Goal: Feedback & Contribution: Ask a question

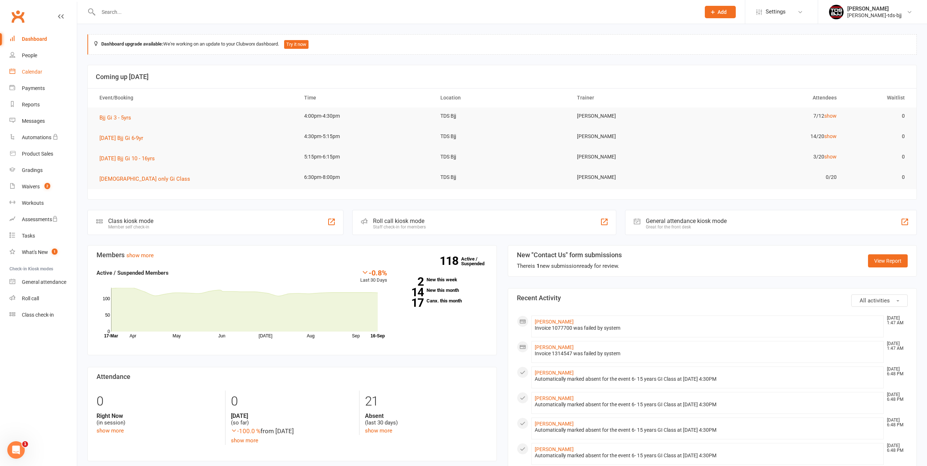
click at [32, 76] on link "Calendar" at bounding box center [42, 72] width 67 height 16
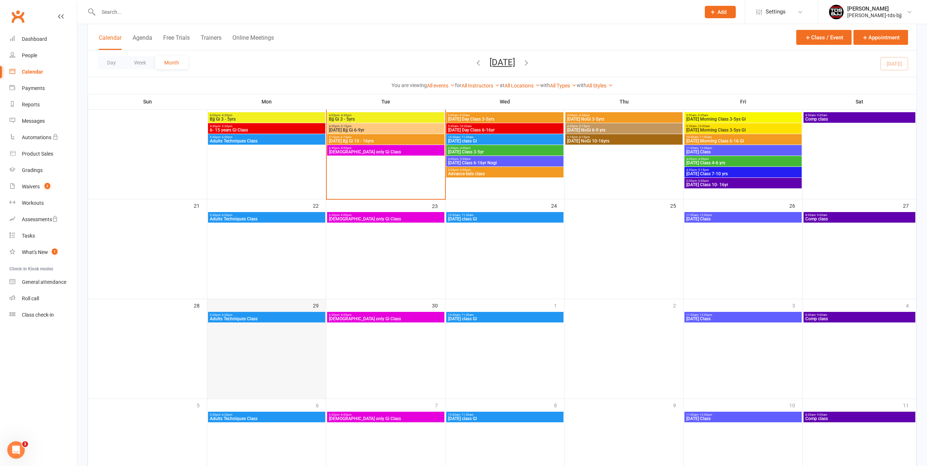
click at [258, 351] on td "29" at bounding box center [266, 349] width 119 height 100
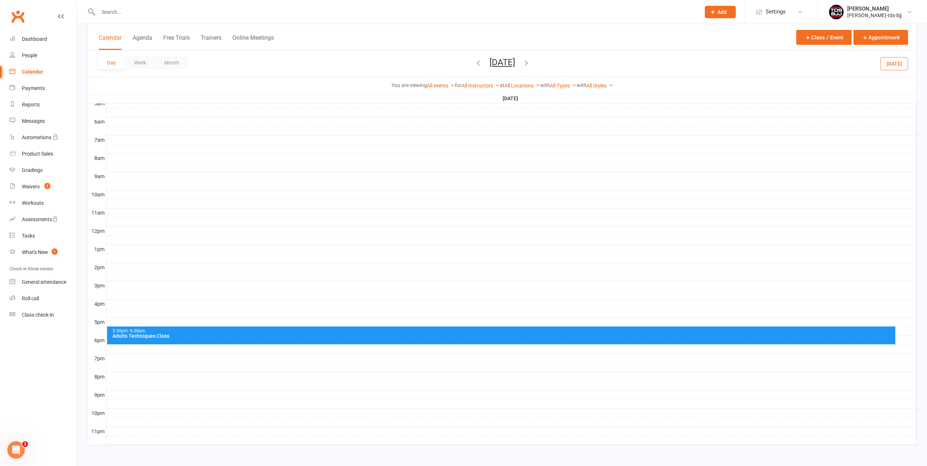
click at [108, 309] on div at bounding box center [511, 313] width 810 height 9
click at [108, 304] on button "Add Event" at bounding box center [103, 301] width 24 height 9
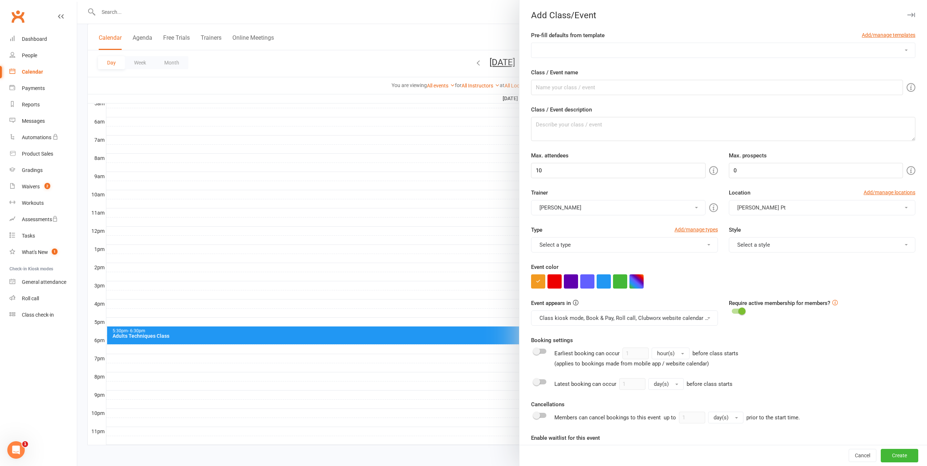
click at [581, 50] on select "Advance Kids class Friday Class 10- 16yr Friday Class 4-6 yrs Friday Class 7-10…" at bounding box center [724, 50] width 384 height 15
select select "527"
click at [532, 43] on select "Advance Kids class Friday Class 10- 16yr Friday Class 4-6 yrs Friday Class 7-10…" at bounding box center [724, 50] width 384 height 15
type input "Holiday Class Gi"
type input "25"
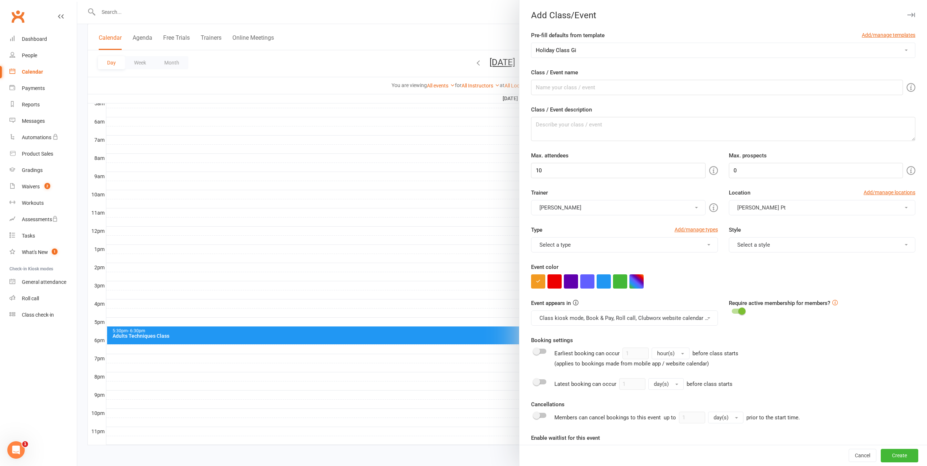
type input "10"
click at [620, 282] on button "button" at bounding box center [620, 281] width 14 height 14
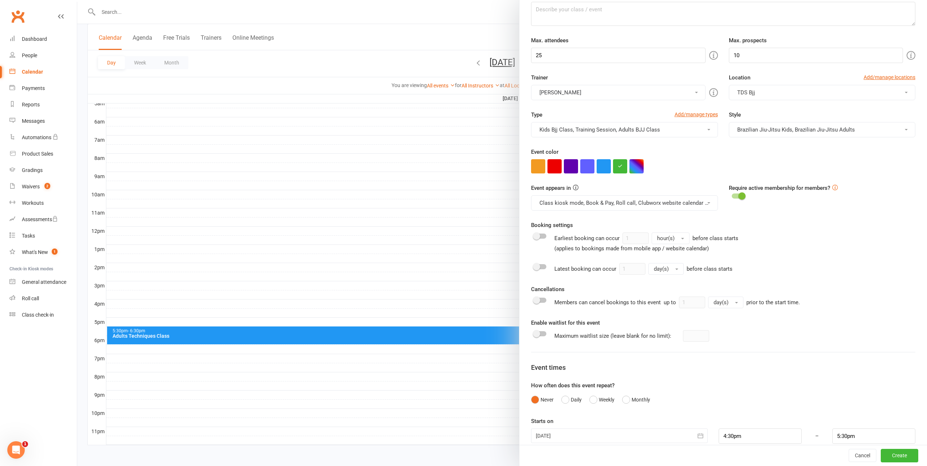
scroll to position [126, 0]
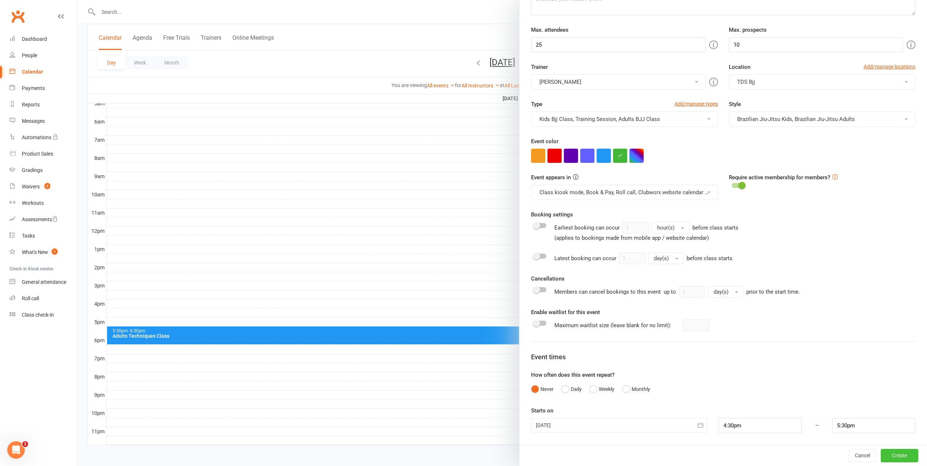
click at [891, 457] on button "Create" at bounding box center [900, 455] width 38 height 13
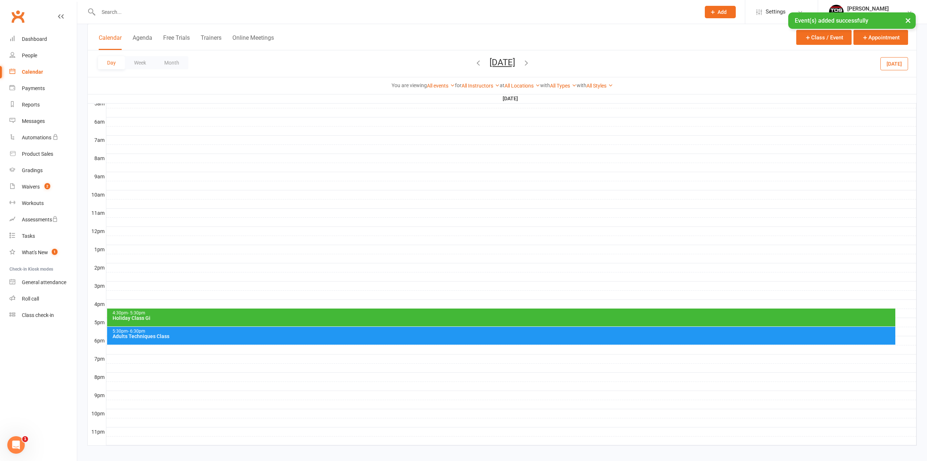
click at [531, 63] on icon "button" at bounding box center [527, 63] width 8 height 8
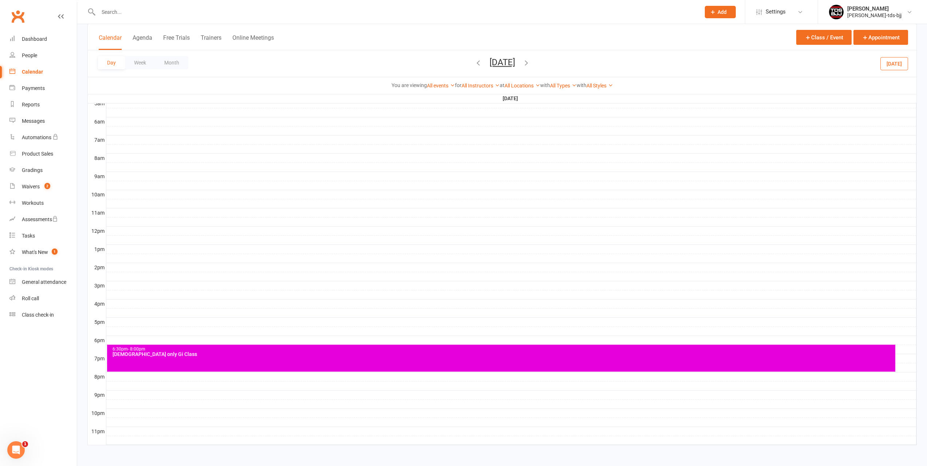
click at [109, 309] on div at bounding box center [511, 313] width 810 height 9
click at [107, 300] on button "Add Event" at bounding box center [104, 300] width 24 height 9
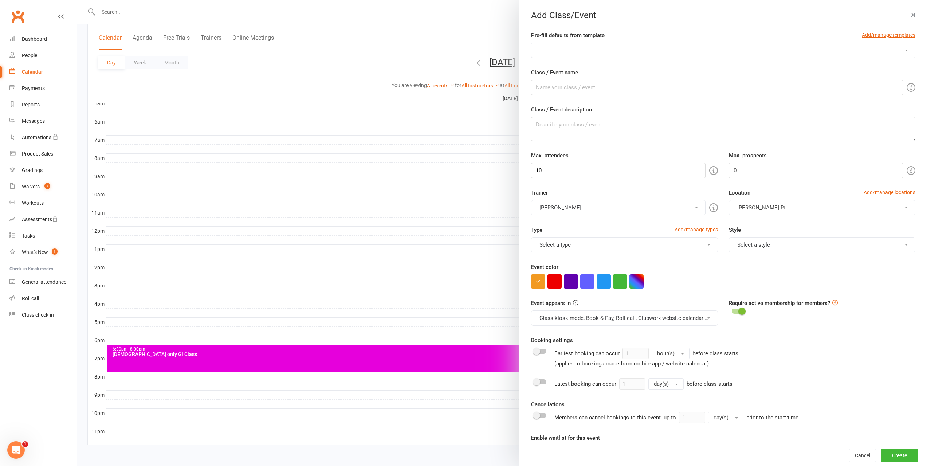
click at [704, 51] on select "Advance Kids class Friday Class 10- 16yr Friday Class 4-6 yrs Friday Class 7-10…" at bounding box center [724, 50] width 384 height 15
select select "527"
click at [532, 43] on select "Advance Kids class Friday Class 10- 16yr Friday Class 4-6 yrs Friday Class 7-10…" at bounding box center [724, 50] width 384 height 15
type input "Holiday Class Gi"
type input "25"
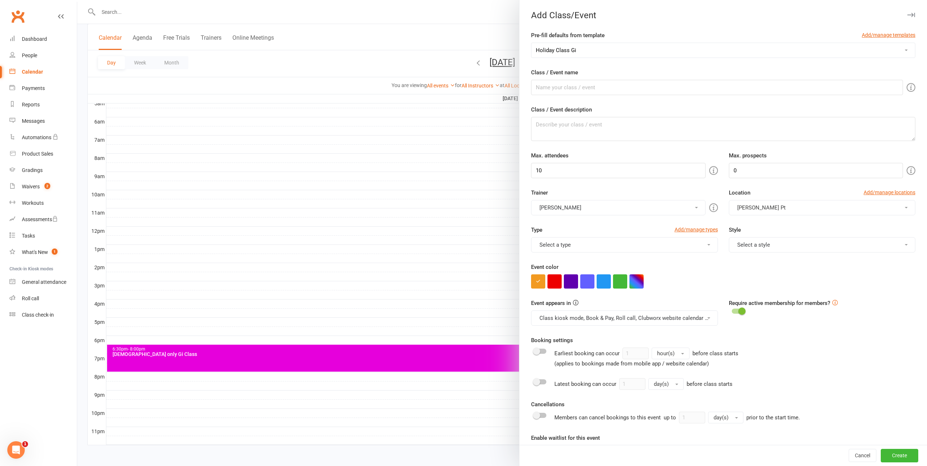
type input "10"
click at [615, 278] on button "button" at bounding box center [620, 281] width 14 height 14
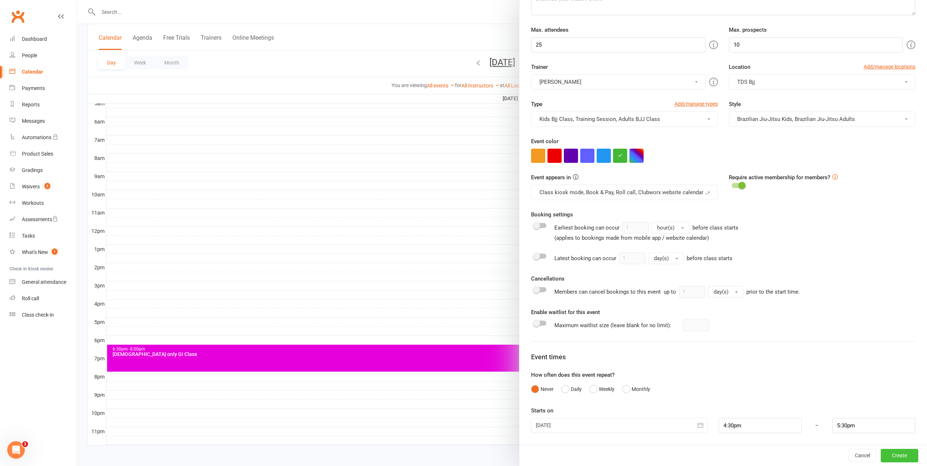
click at [890, 454] on button "Create" at bounding box center [900, 455] width 38 height 13
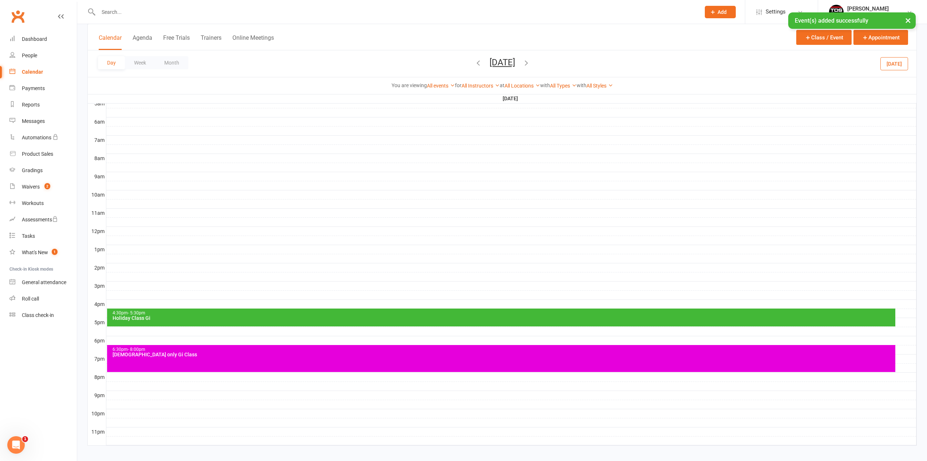
click at [113, 327] on div at bounding box center [511, 331] width 810 height 9
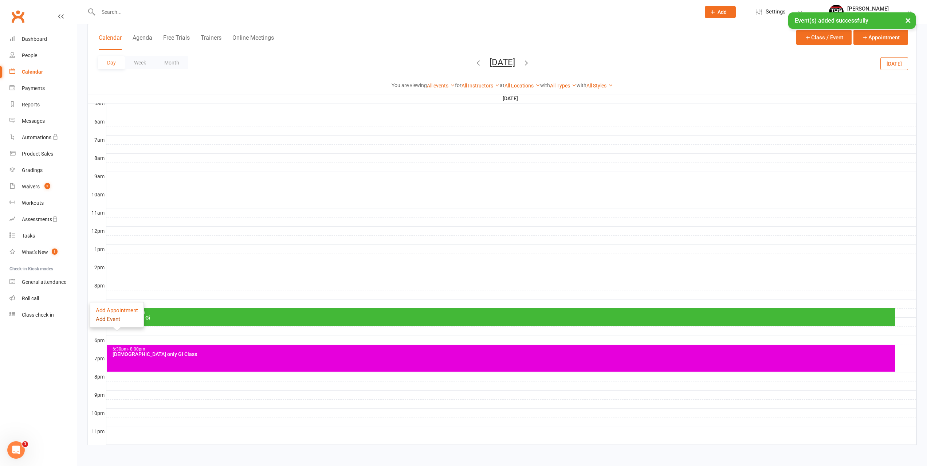
click at [107, 319] on button "Add Event" at bounding box center [108, 319] width 24 height 9
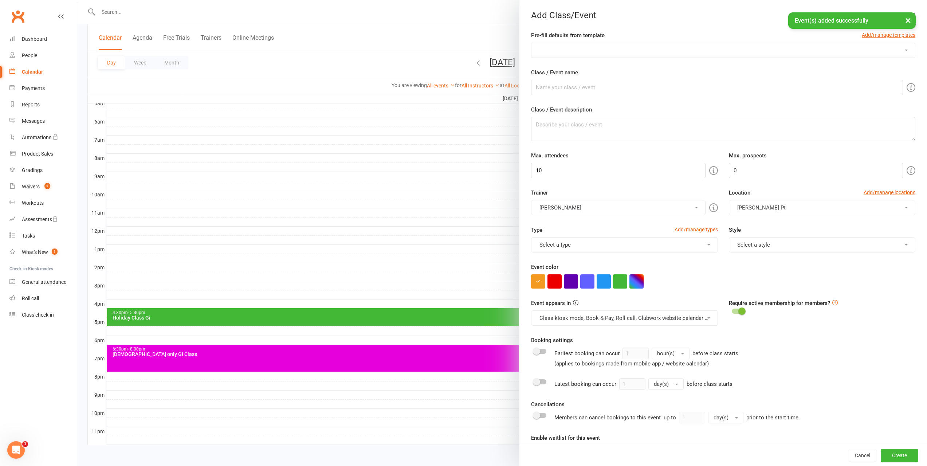
click at [614, 48] on select "Advance Kids class Friday Class 10- 16yr Friday Class 4-6 yrs Friday Class 7-10…" at bounding box center [724, 50] width 384 height 15
select select "1048"
click at [532, 43] on select "Advance Kids class Friday Class 10- 16yr Friday Class 4-6 yrs Friday Class 7-10…" at bounding box center [724, 50] width 384 height 15
type input "Kids Open Mat"
type textarea "Kids Open Mat"
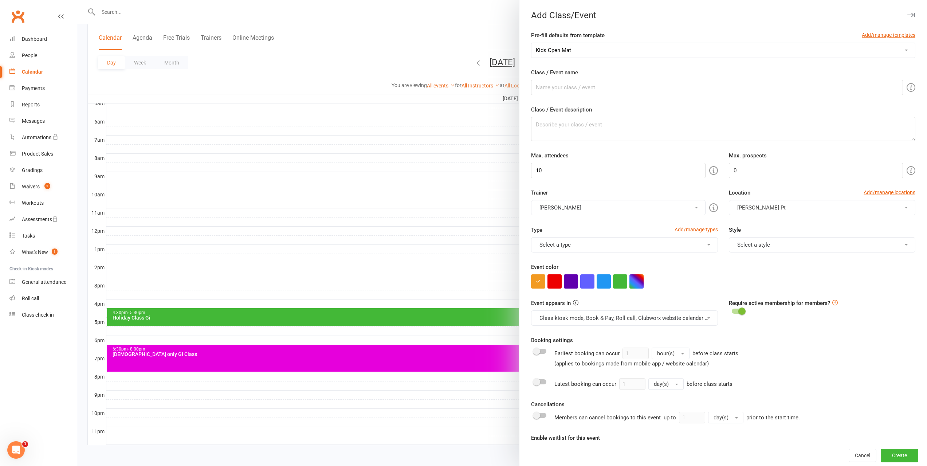
type input "30"
drag, startPoint x: 544, startPoint y: 87, endPoint x: 532, endPoint y: 89, distance: 12.5
click at [532, 89] on input "Kids Open Mat" at bounding box center [717, 87] width 372 height 15
drag, startPoint x: 573, startPoint y: 87, endPoint x: 515, endPoint y: 89, distance: 57.2
click at [520, 90] on div "Pre-fill defaults from template Add/manage templates Advance Kids class Friday …" at bounding box center [724, 301] width 408 height 540
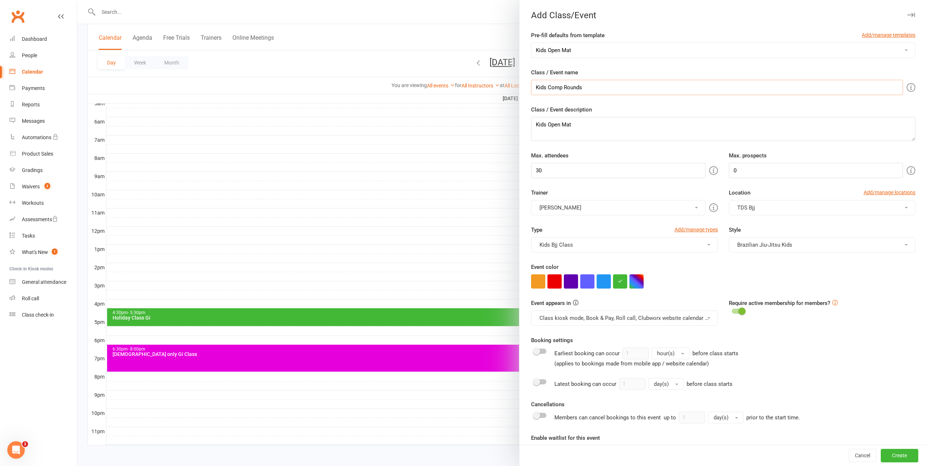
type input "Kids Comp Rounds"
click at [619, 100] on form "Pre-fill defaults from template Add/manage templates Advance Kids class Friday …" at bounding box center [723, 295] width 384 height 528
drag, startPoint x: 577, startPoint y: 124, endPoint x: 515, endPoint y: 127, distance: 62.7
click at [77, 0] on new-event-schedule "Add Class/Event Pre-fill defaults from template Add/manage templates Advance Ki…" at bounding box center [77, 0] width 0 height 0
type textarea "Comp rouns"
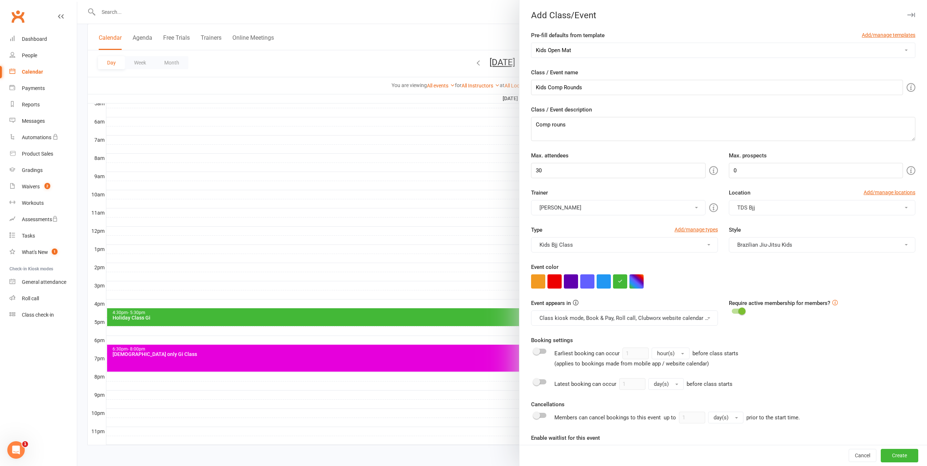
click at [636, 155] on div "Max. attendees 30" at bounding box center [625, 164] width 198 height 27
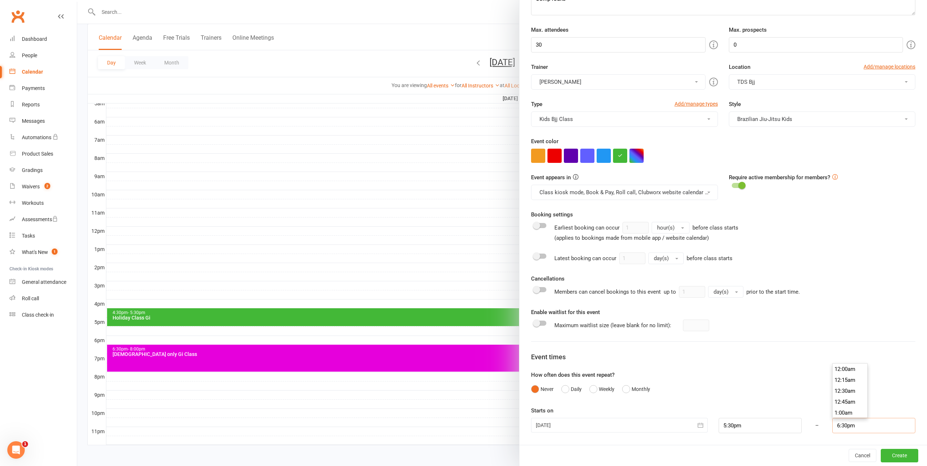
click at [862, 426] on input "6:30pm" at bounding box center [874, 425] width 83 height 15
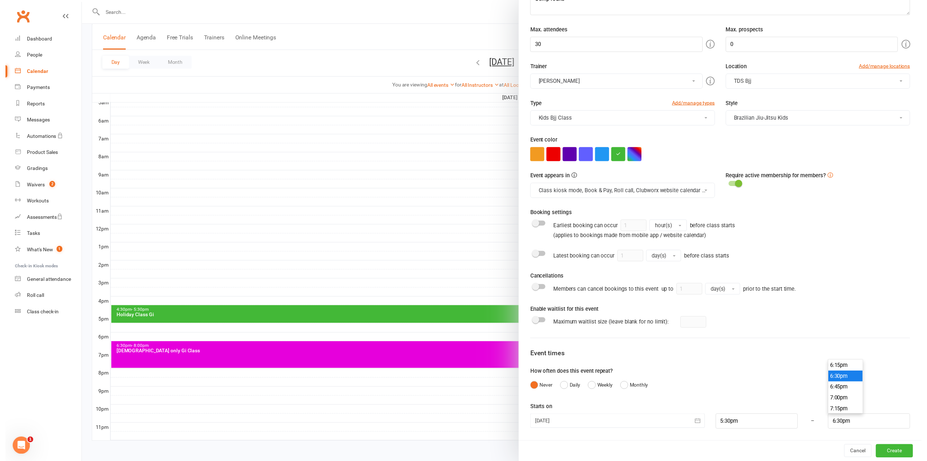
scroll to position [784, 0]
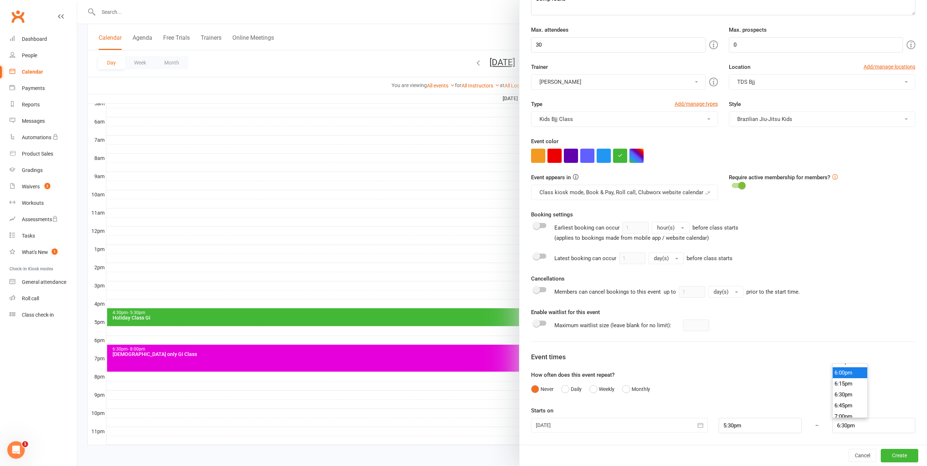
type input "6:00pm"
click at [839, 374] on li "6:00pm" at bounding box center [850, 372] width 35 height 11
click at [787, 392] on div "Never Daily Weekly Monthly" at bounding box center [723, 389] width 384 height 14
click at [889, 456] on button "Create" at bounding box center [900, 455] width 38 height 13
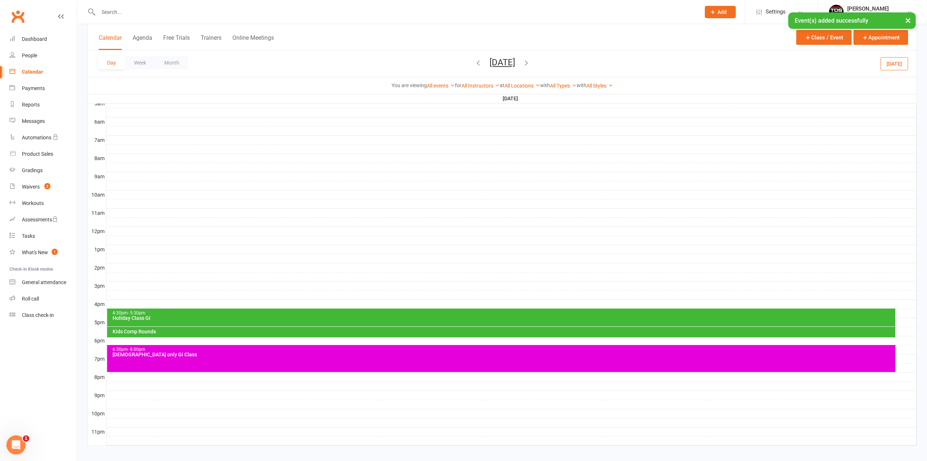
click at [14, 442] on icon "Open Intercom Messenger" at bounding box center [15, 444] width 12 height 12
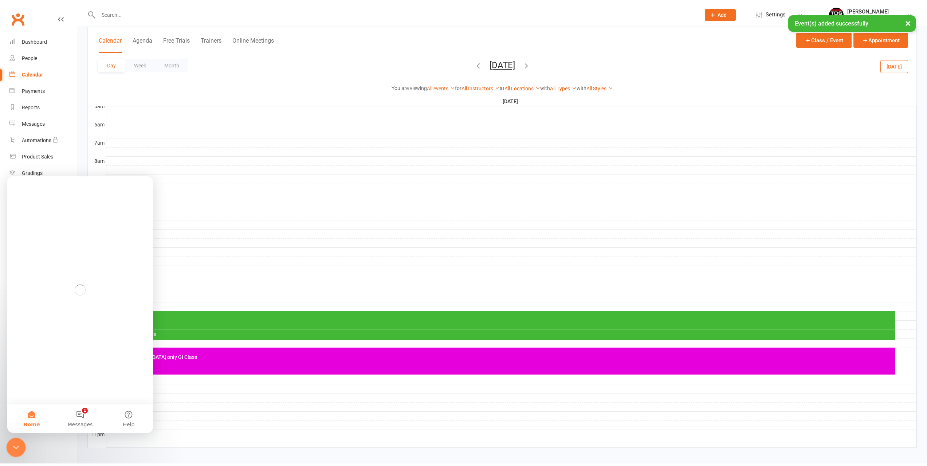
scroll to position [0, 0]
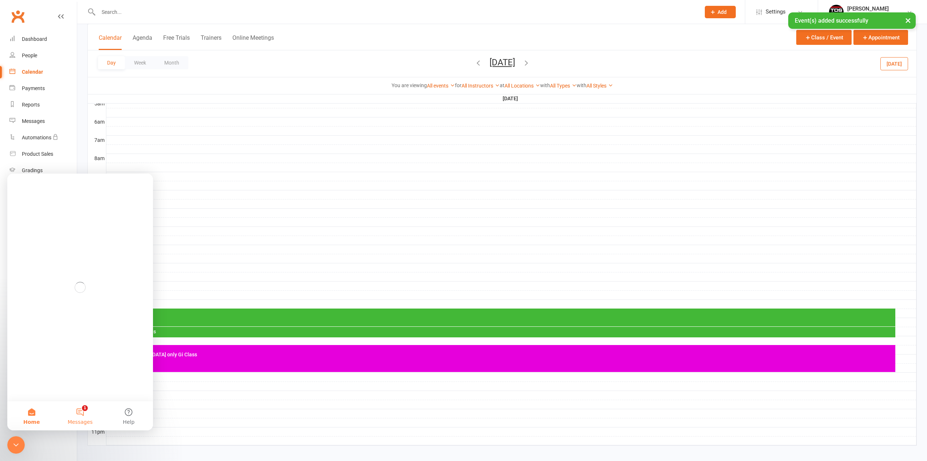
click at [85, 415] on button "1 Messages" at bounding box center [80, 415] width 48 height 29
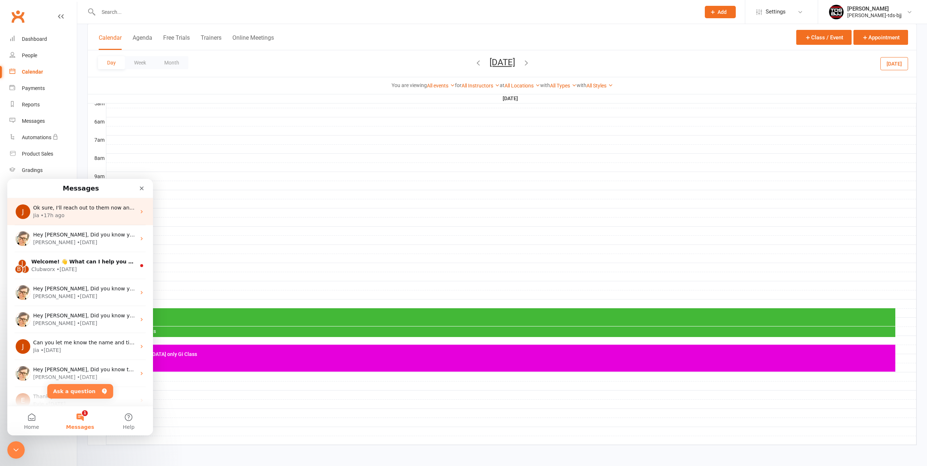
click at [85, 214] on div "Jia • 17h ago" at bounding box center [84, 216] width 103 height 8
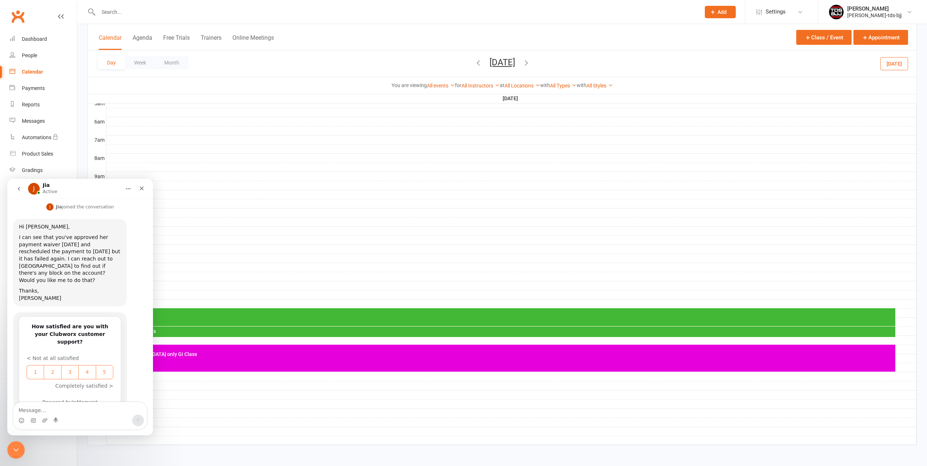
scroll to position [762, 0]
click at [109, 454] on div "Ok sure, I'll reach out to them now and keep you posted!" at bounding box center [70, 461] width 102 height 14
click at [280, 246] on div at bounding box center [511, 249] width 810 height 9
click at [144, 189] on icon "Close" at bounding box center [142, 188] width 6 height 6
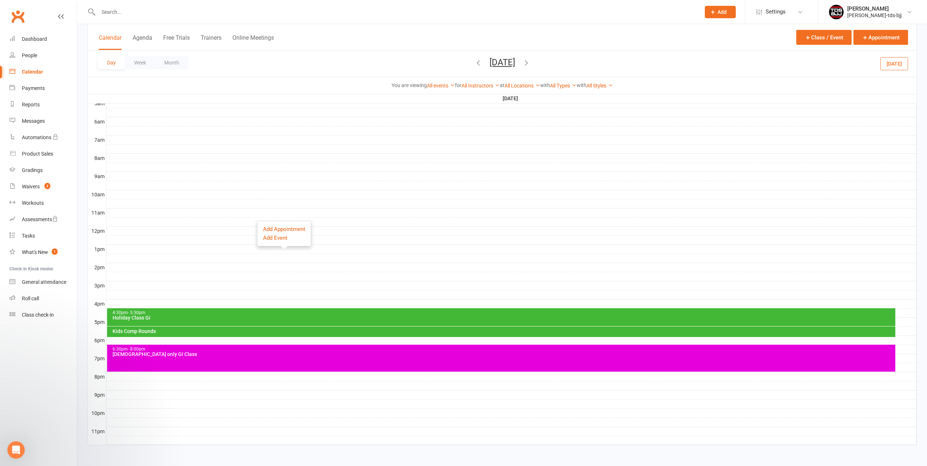
click at [165, 329] on div "Kids Comp Rounds" at bounding box center [503, 331] width 782 height 5
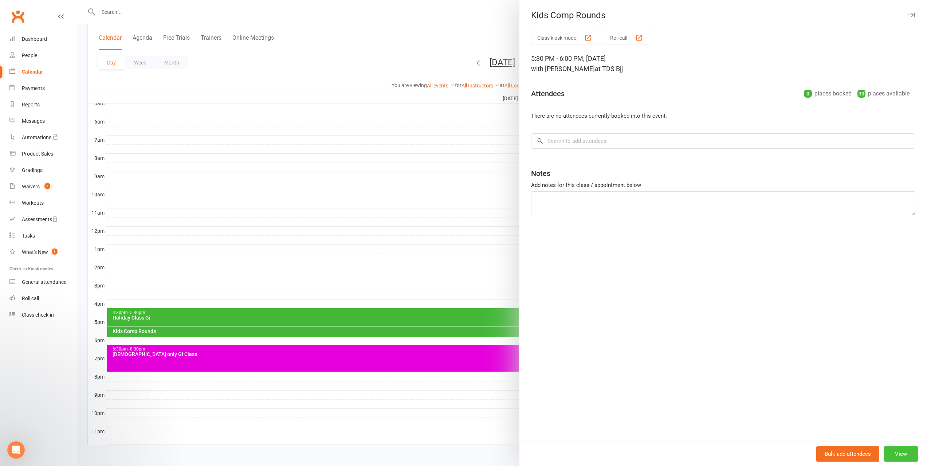
click at [892, 456] on button "View" at bounding box center [901, 453] width 35 height 15
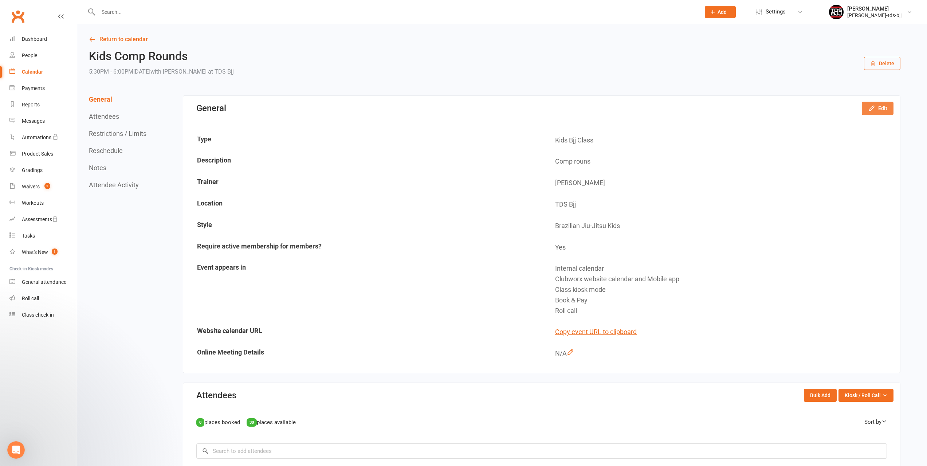
click at [885, 109] on button "Edit" at bounding box center [878, 108] width 32 height 13
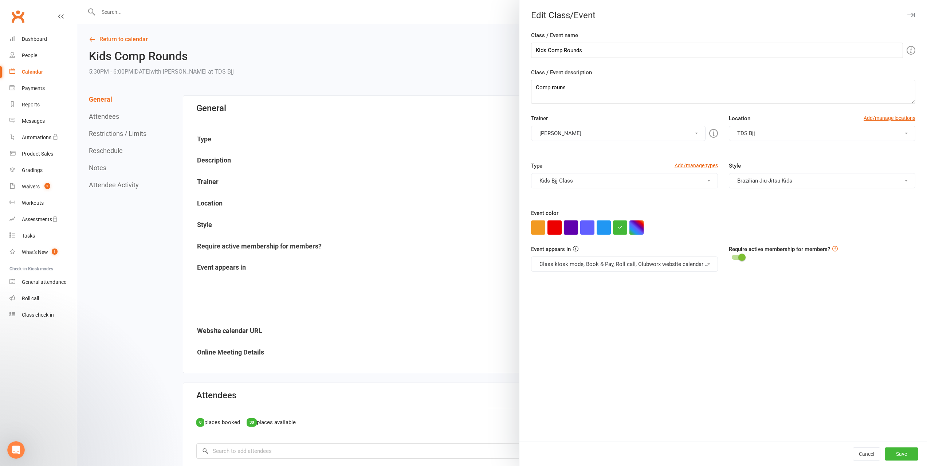
click at [571, 228] on button "button" at bounding box center [571, 227] width 14 height 14
click at [892, 457] on button "Save" at bounding box center [902, 454] width 34 height 13
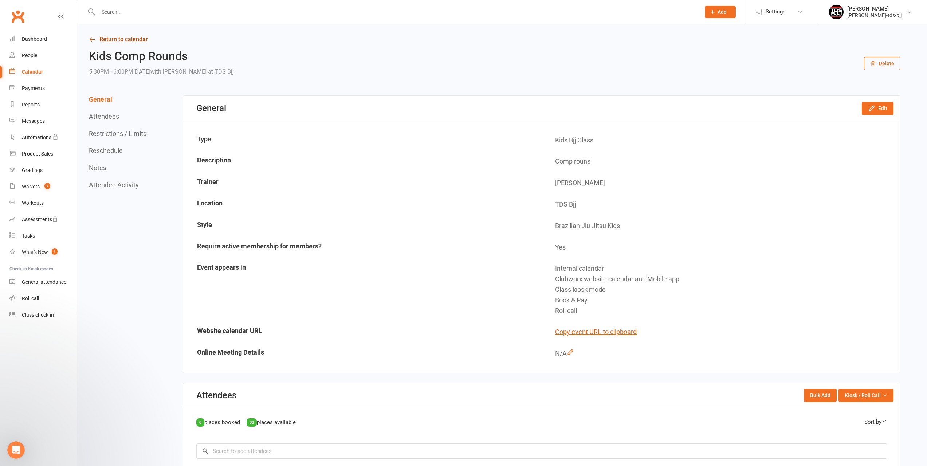
click at [136, 39] on link "Return to calendar" at bounding box center [495, 39] width 812 height 10
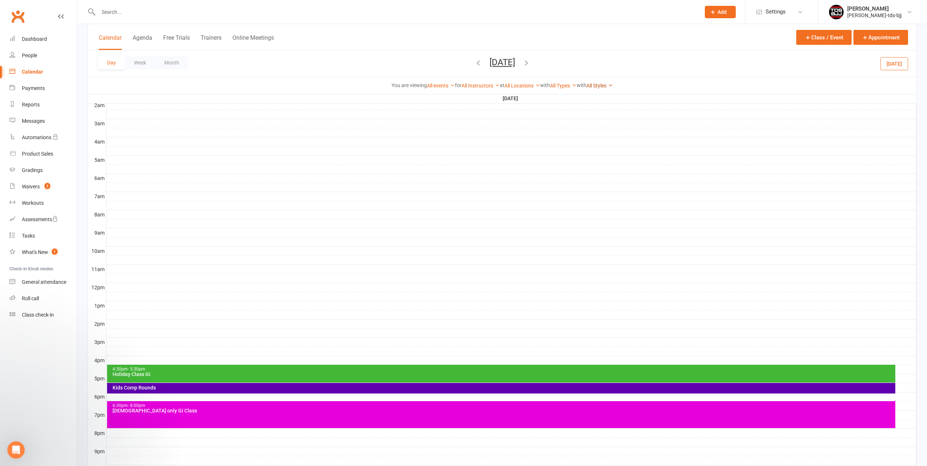
scroll to position [73, 0]
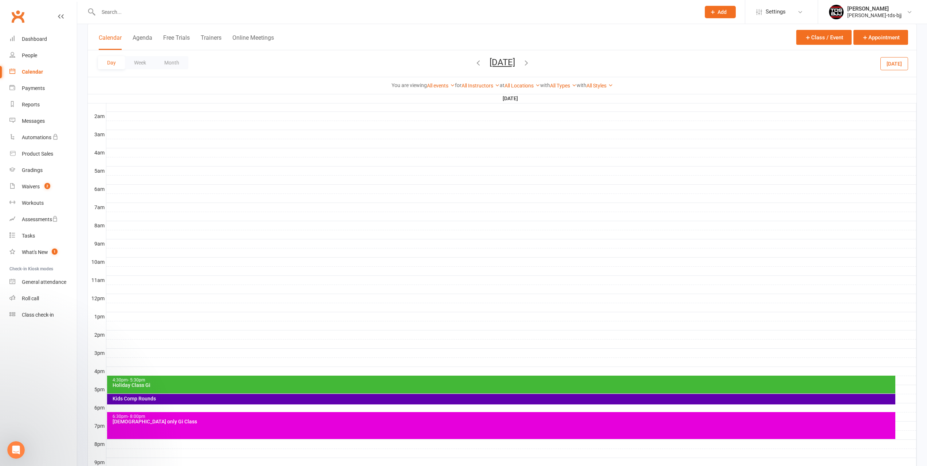
click at [531, 61] on icon "button" at bounding box center [527, 63] width 8 height 8
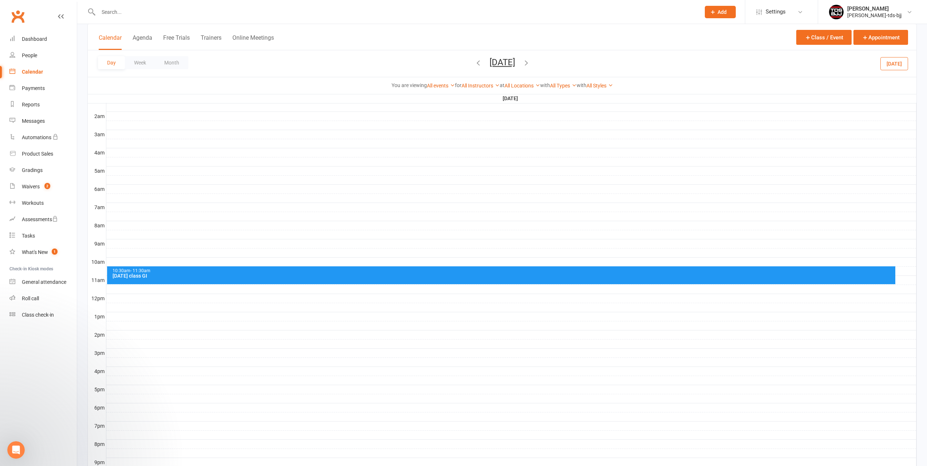
click at [110, 248] on div at bounding box center [511, 243] width 810 height 9
click at [106, 241] on button "Add Event" at bounding box center [105, 240] width 24 height 9
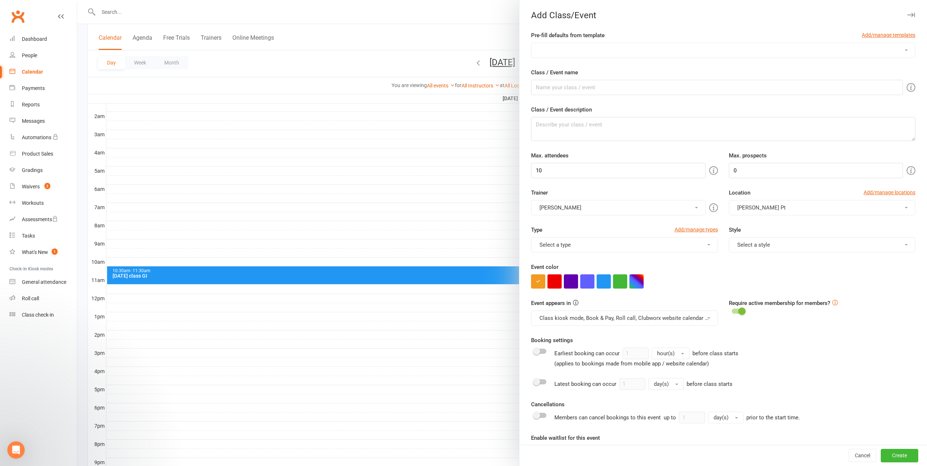
drag, startPoint x: 571, startPoint y: 51, endPoint x: 571, endPoint y: 56, distance: 5.1
click at [571, 51] on select "Advance Kids class Friday Class 10- 16yr Friday Class 4-6 yrs Friday Class 7-10…" at bounding box center [724, 50] width 384 height 15
select select "527"
click at [532, 43] on select "Advance Kids class Friday Class 10- 16yr Friday Class 4-6 yrs Friday Class 7-10…" at bounding box center [724, 50] width 384 height 15
type input "Holiday Class Gi"
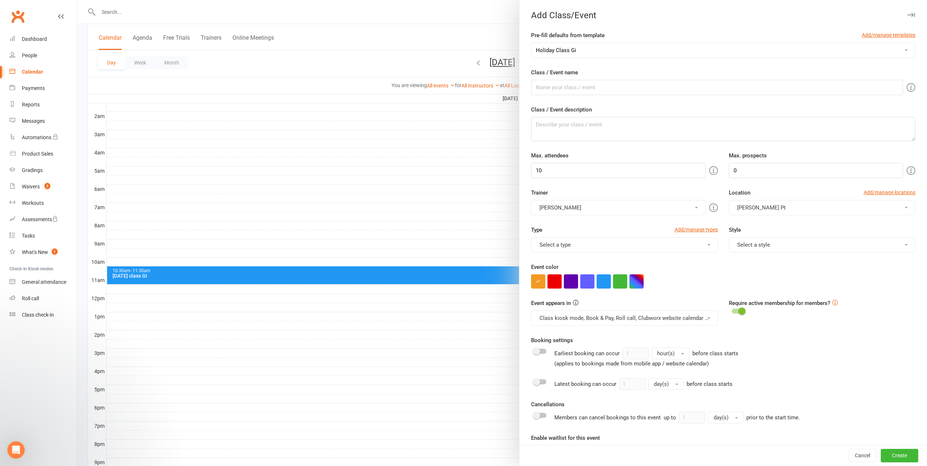
type input "25"
type input "10"
click at [617, 283] on button "button" at bounding box center [620, 281] width 14 height 14
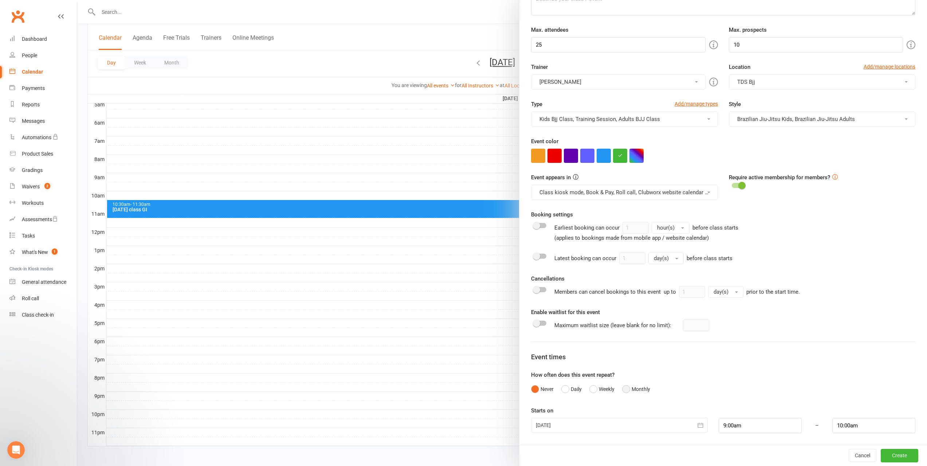
scroll to position [140, 0]
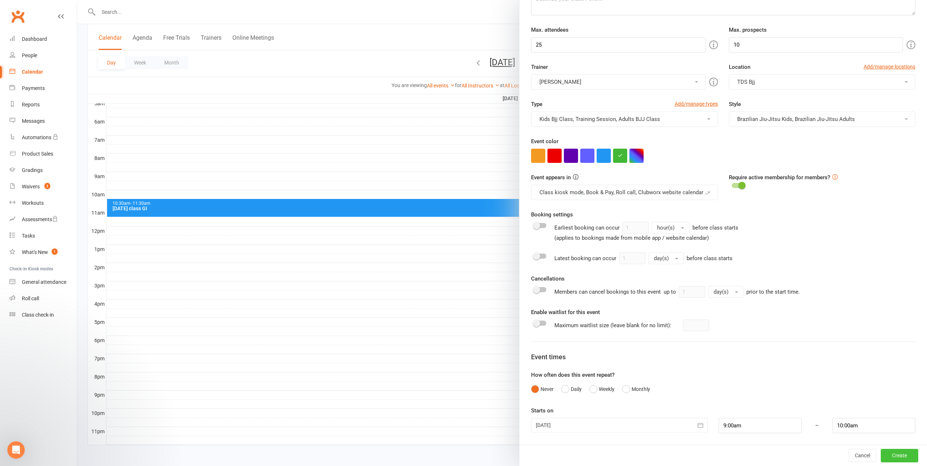
click at [883, 454] on button "Create" at bounding box center [900, 455] width 38 height 13
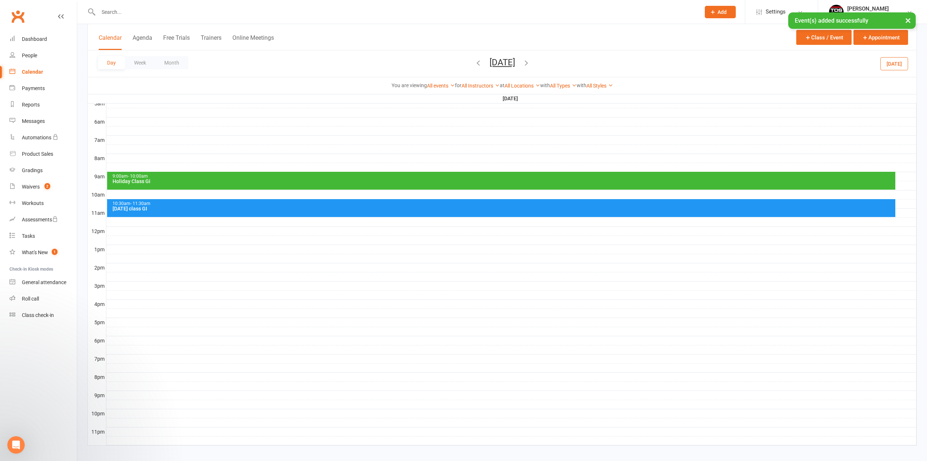
click at [146, 199] on div "10:30am - 11:30am Adults Day class GI" at bounding box center [501, 208] width 789 height 18
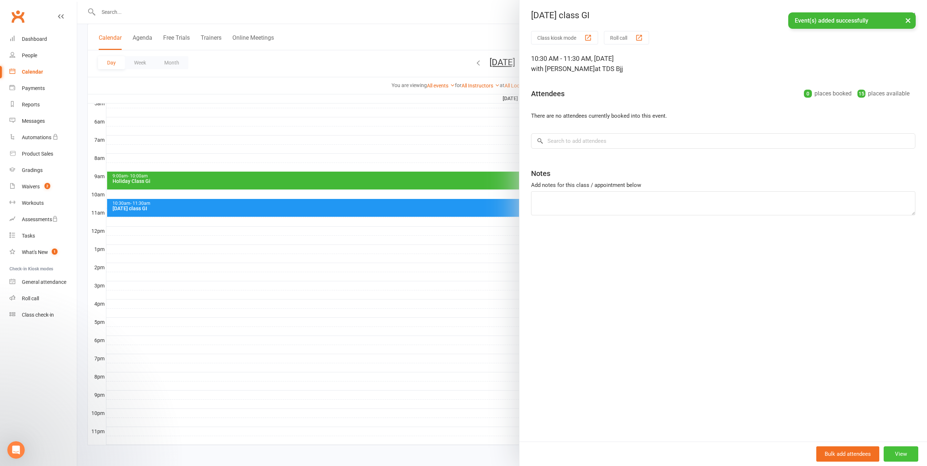
click at [899, 454] on button "View" at bounding box center [901, 453] width 35 height 15
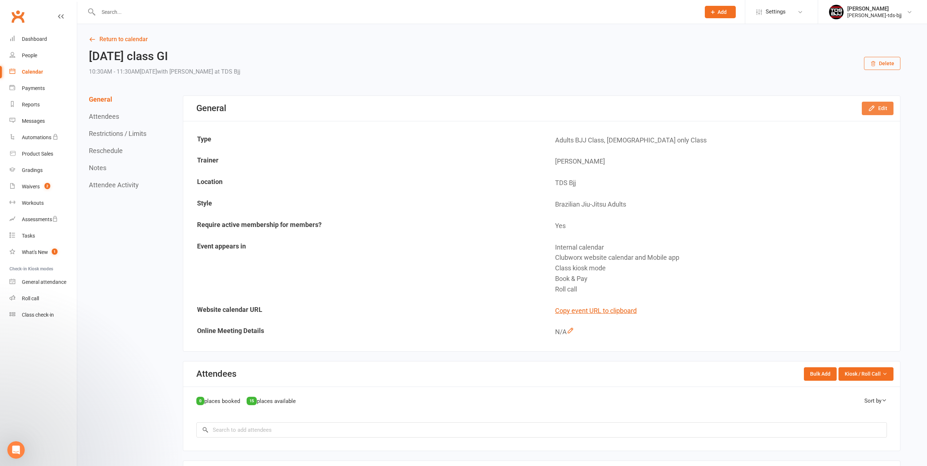
click at [876, 108] on button "Edit" at bounding box center [878, 108] width 32 height 13
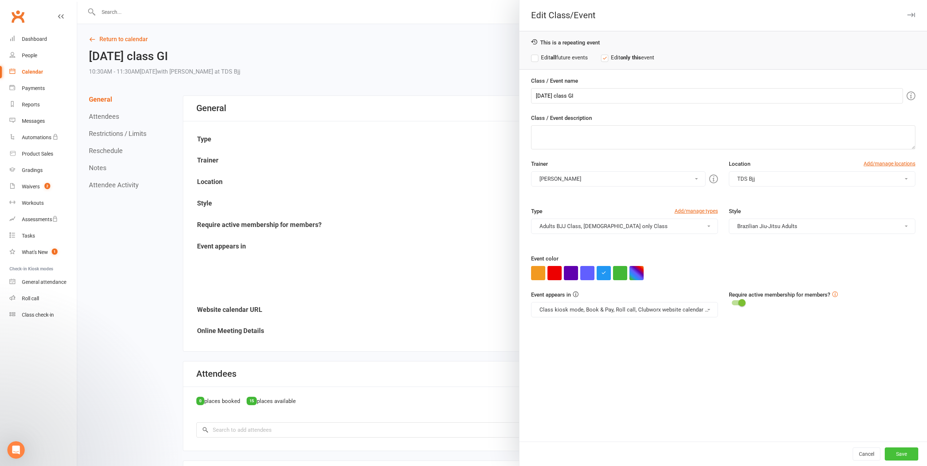
click at [898, 454] on button "Save" at bounding box center [902, 454] width 34 height 13
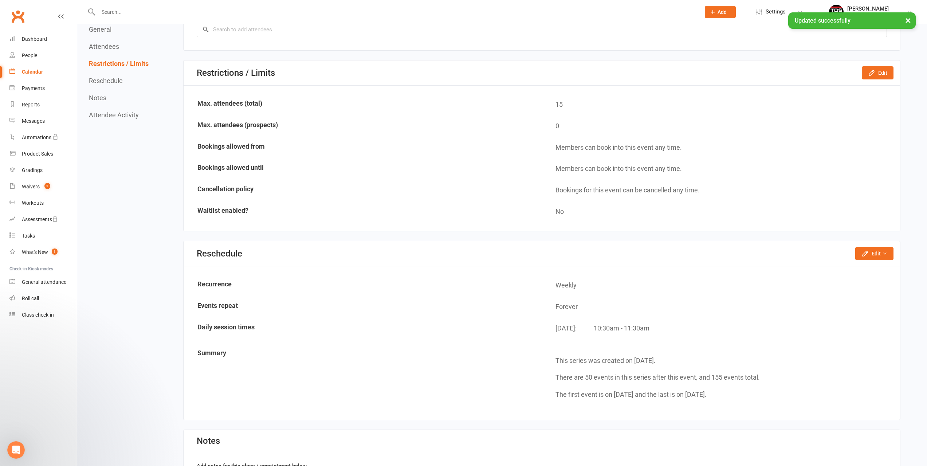
scroll to position [401, 0]
click at [884, 253] on icon "button" at bounding box center [885, 253] width 5 height 5
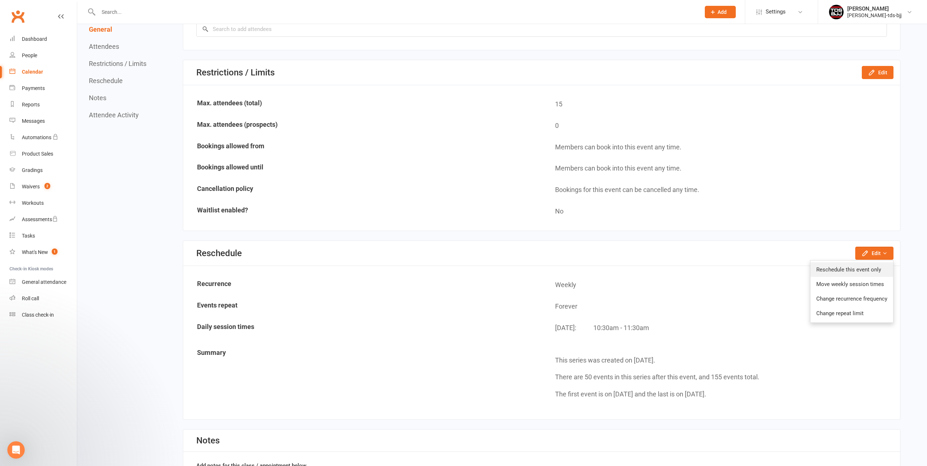
click at [846, 273] on link "Reschedule this event only" at bounding box center [852, 269] width 83 height 15
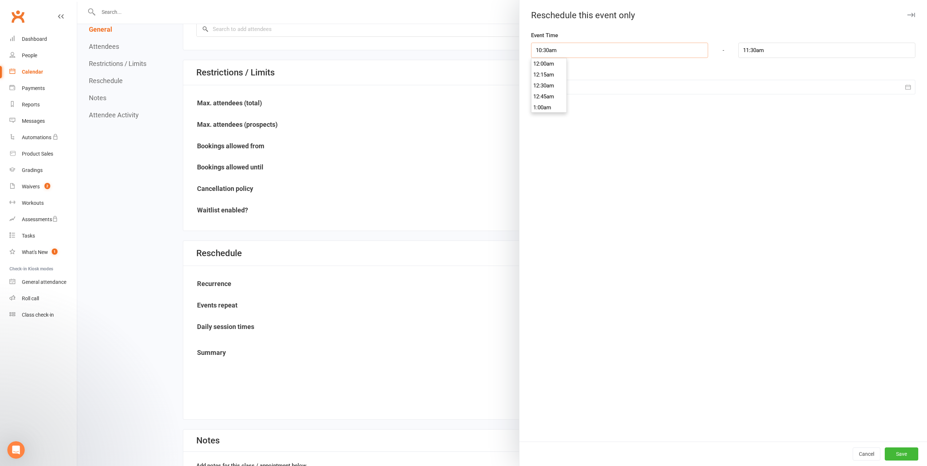
click at [560, 48] on input "10:30am" at bounding box center [619, 50] width 177 height 15
type input "10:00am"
type input "11:00am"
click at [545, 64] on li "10:00am" at bounding box center [549, 67] width 35 height 11
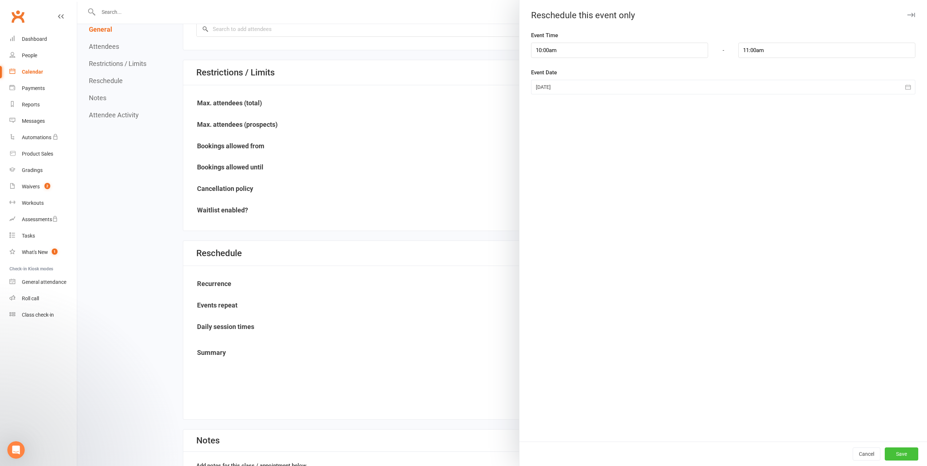
click at [895, 456] on button "Save" at bounding box center [902, 454] width 34 height 13
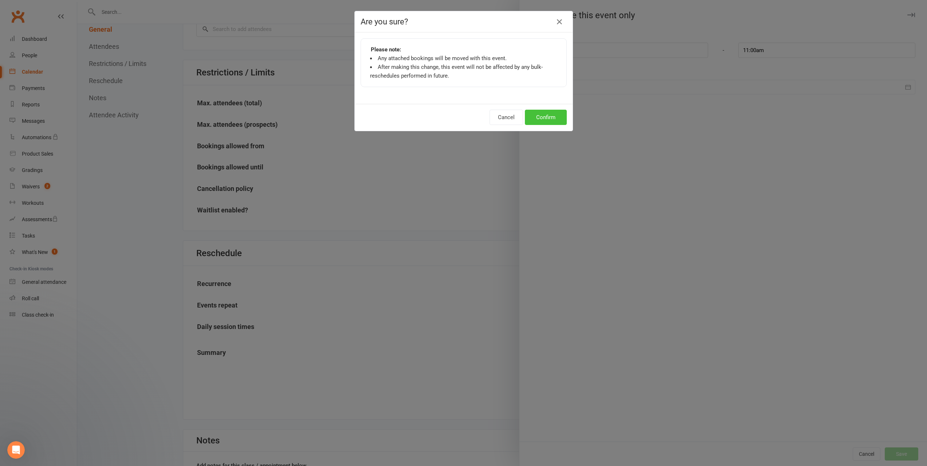
click at [550, 114] on button "Confirm" at bounding box center [546, 117] width 42 height 15
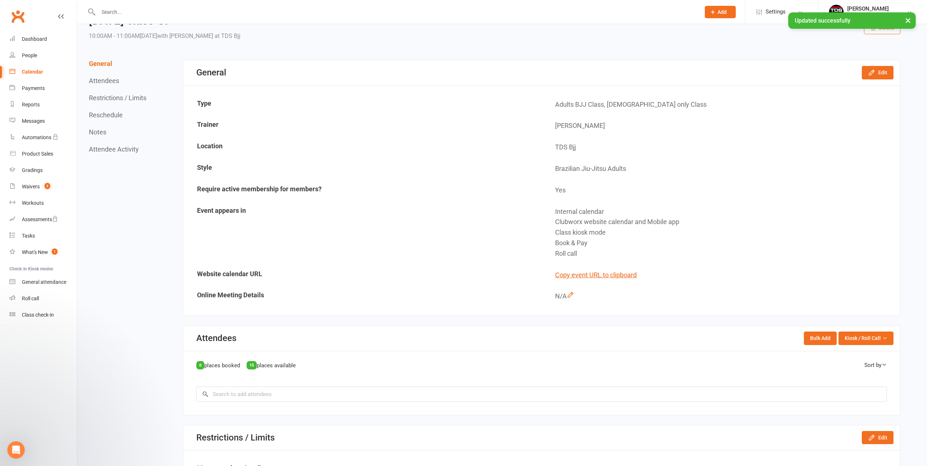
scroll to position [0, 0]
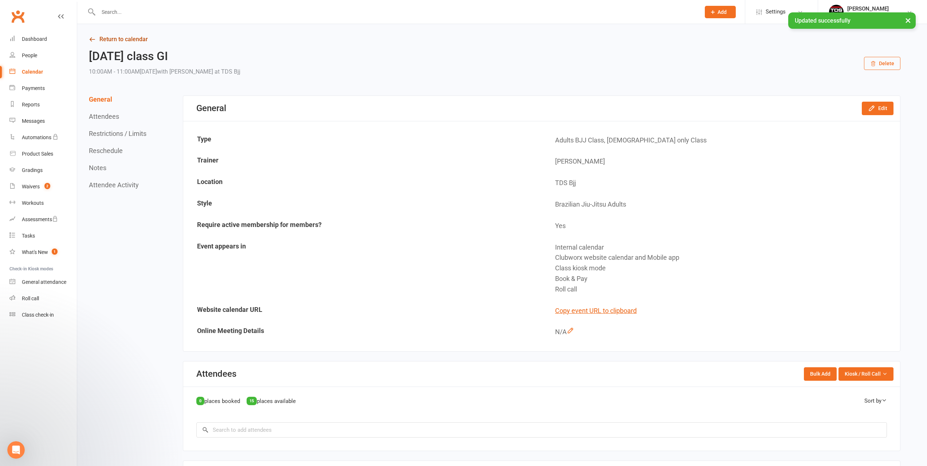
click at [112, 38] on link "Return to calendar" at bounding box center [495, 39] width 812 height 10
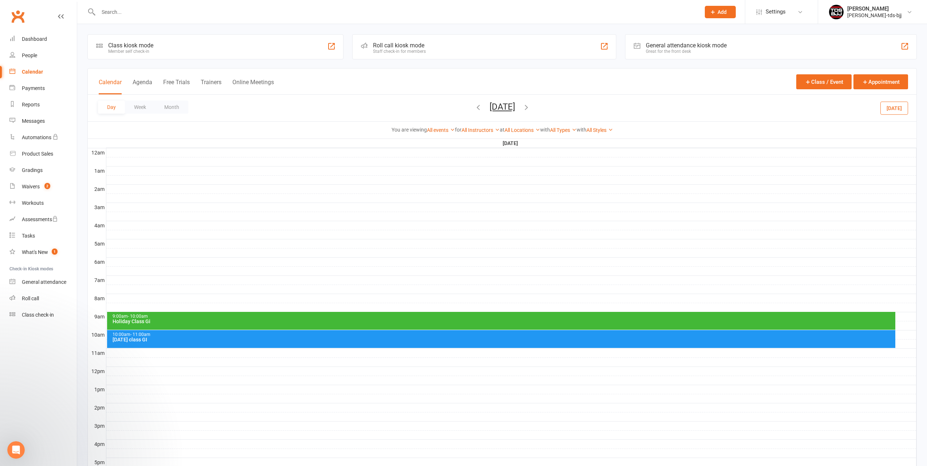
click at [531, 106] on icon "button" at bounding box center [527, 107] width 8 height 8
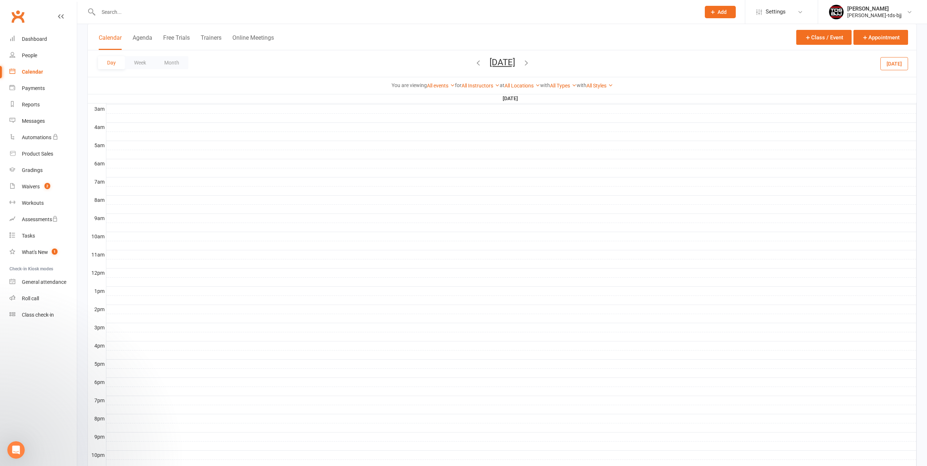
scroll to position [140, 0]
click at [110, 309] on div at bounding box center [511, 313] width 810 height 9
click at [109, 298] on button "Add Event" at bounding box center [105, 301] width 24 height 9
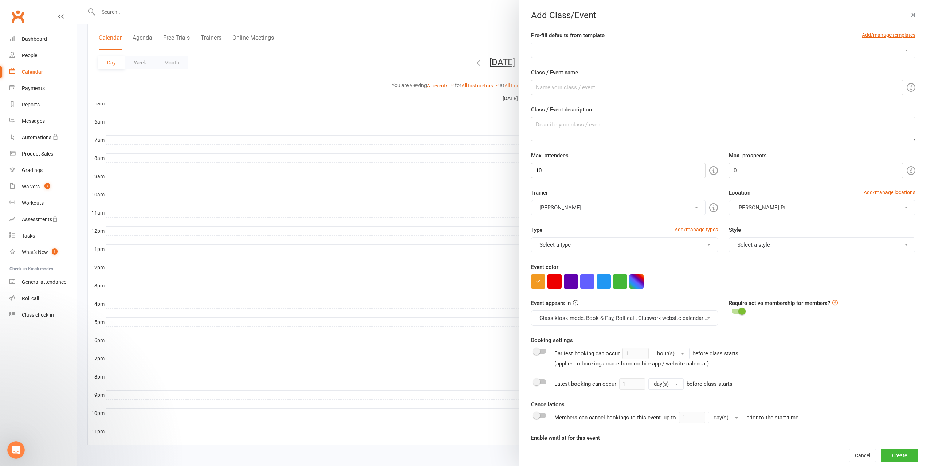
click at [579, 52] on select "Advance Kids class Friday Class 10- 16yr Friday Class 4-6 yrs Friday Class 7-10…" at bounding box center [724, 50] width 384 height 15
select select "528"
click at [532, 43] on select "Advance Kids class Friday Class 10- 16yr Friday Class 4-6 yrs Friday Class 7-10…" at bounding box center [724, 50] width 384 height 15
type input "Holiday Class NoGi"
type input "25"
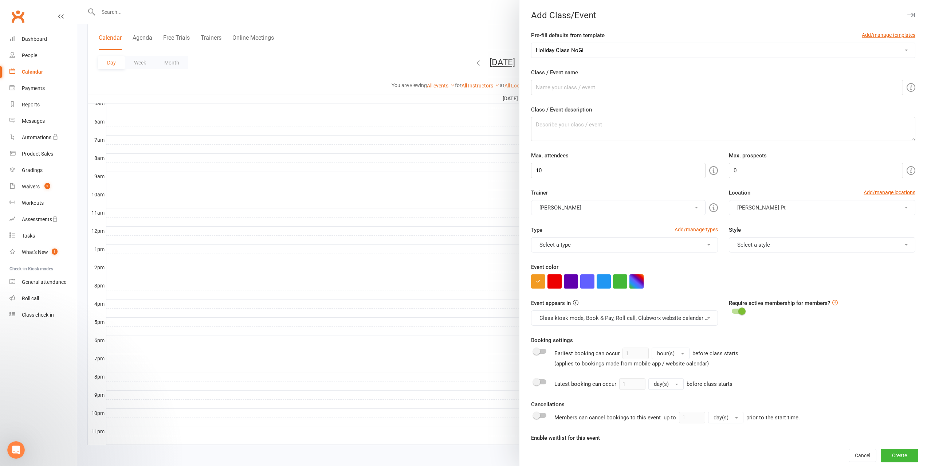
type input "10"
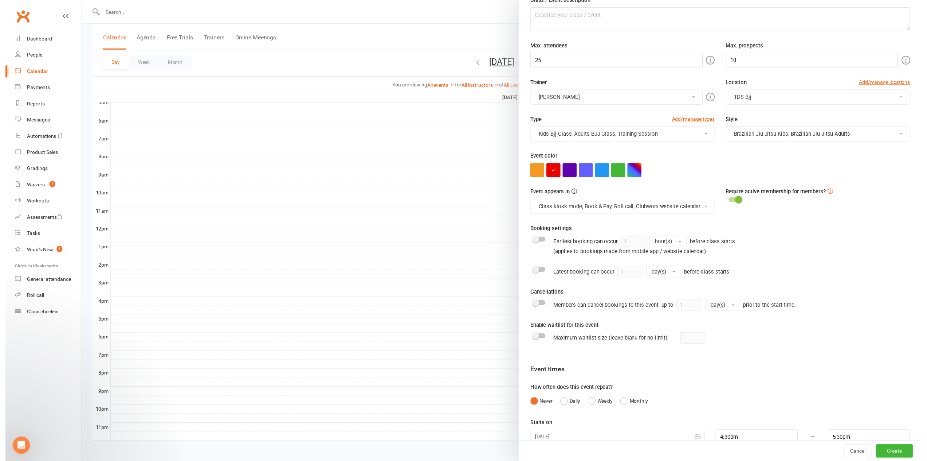
scroll to position [126, 0]
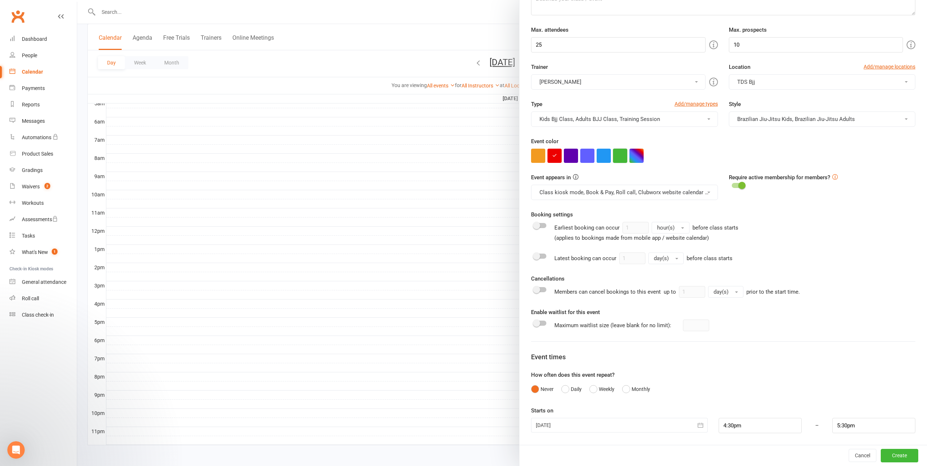
click at [616, 159] on button "button" at bounding box center [620, 156] width 14 height 14
click at [889, 456] on button "Create" at bounding box center [900, 455] width 38 height 13
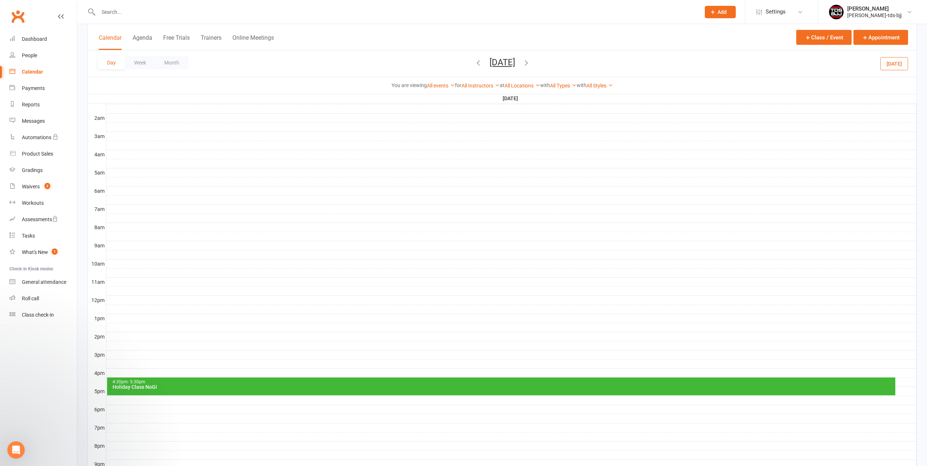
scroll to position [73, 0]
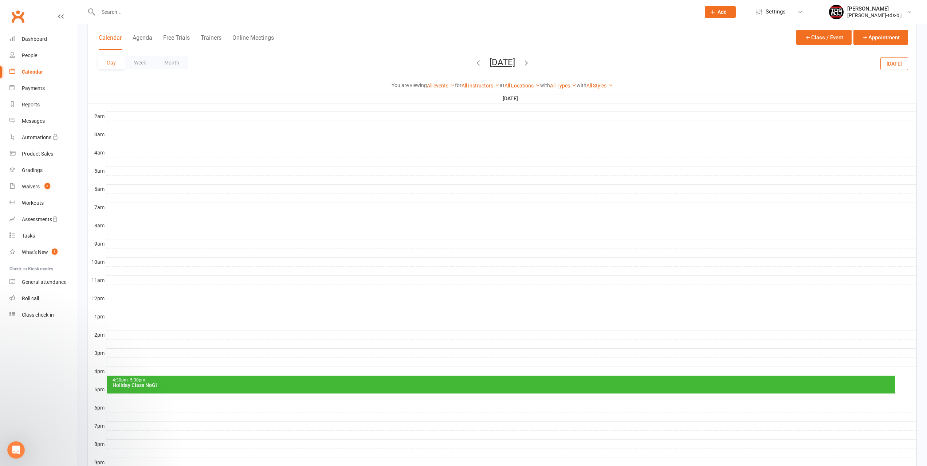
click at [531, 65] on icon "button" at bounding box center [527, 63] width 8 height 8
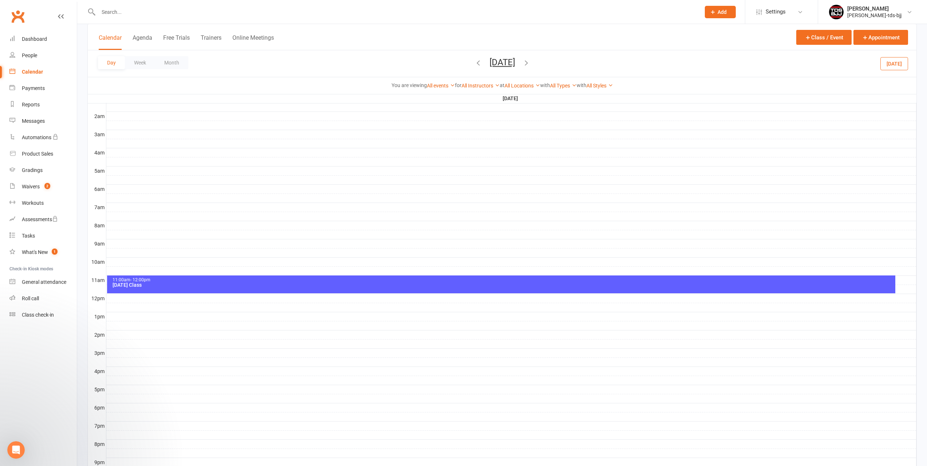
click at [141, 282] on div "Adults Day Class" at bounding box center [503, 284] width 782 height 5
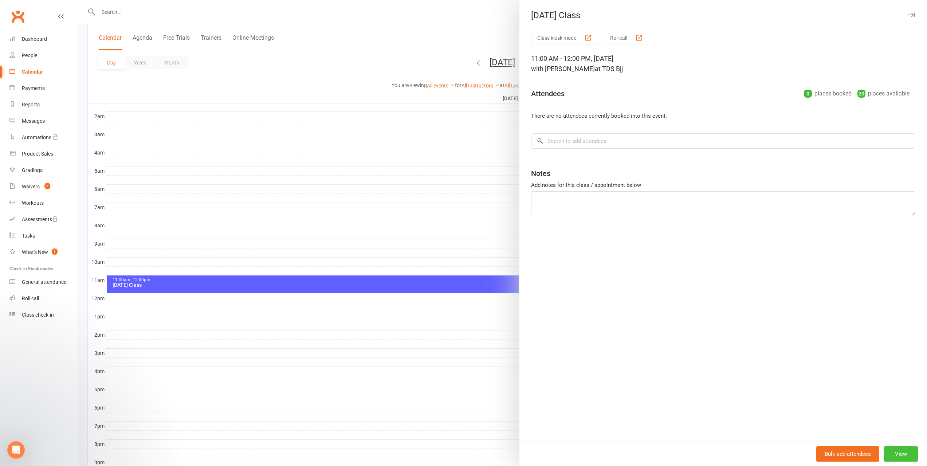
click at [895, 448] on button "View" at bounding box center [901, 453] width 35 height 15
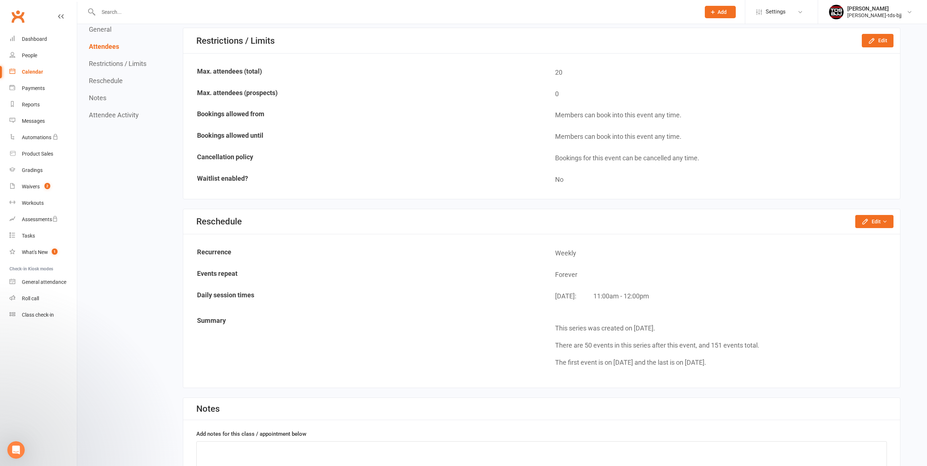
scroll to position [474, 0]
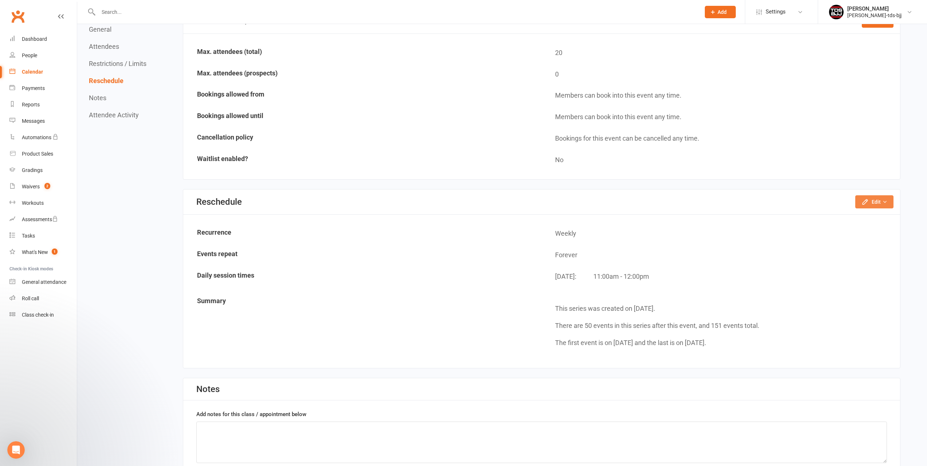
click at [876, 201] on button "Edit" at bounding box center [875, 201] width 38 height 13
click at [859, 221] on link "Reschedule this event only" at bounding box center [852, 218] width 83 height 15
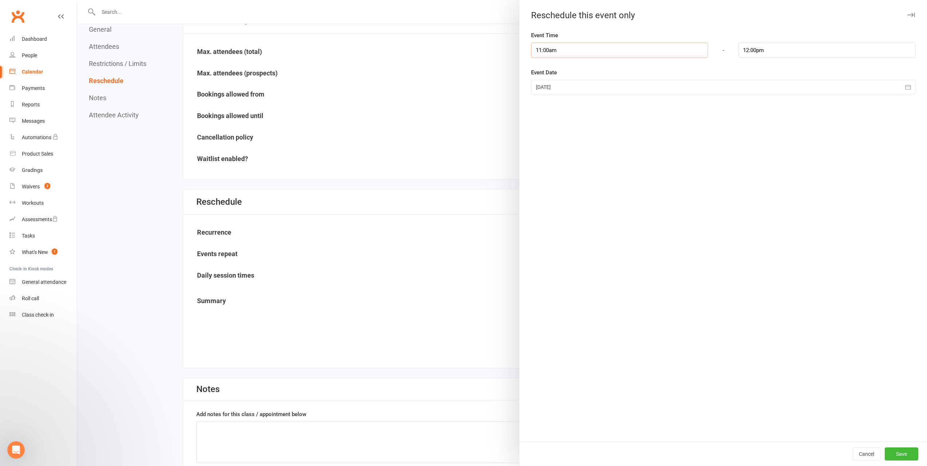
click at [556, 55] on input "11:00am" at bounding box center [619, 50] width 177 height 15
type input "10:00am"
type input "11:00am"
click at [544, 63] on li "10:00am" at bounding box center [549, 60] width 35 height 11
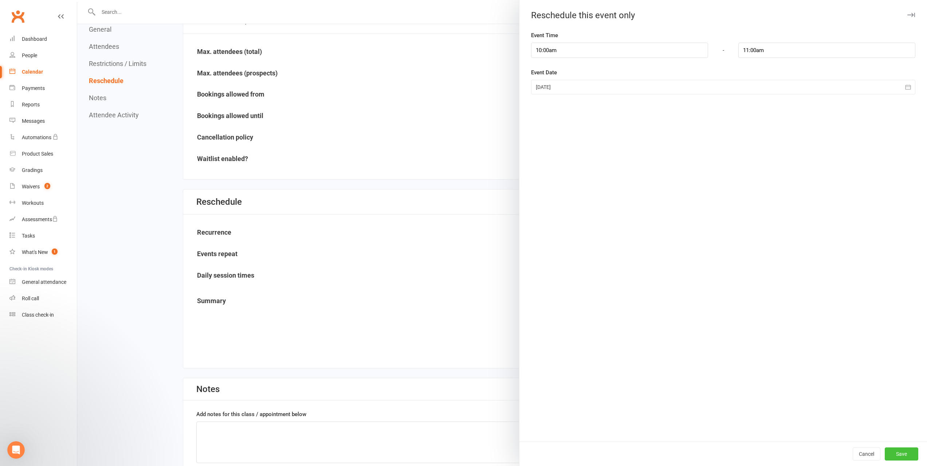
click at [890, 456] on button "Save" at bounding box center [902, 454] width 34 height 13
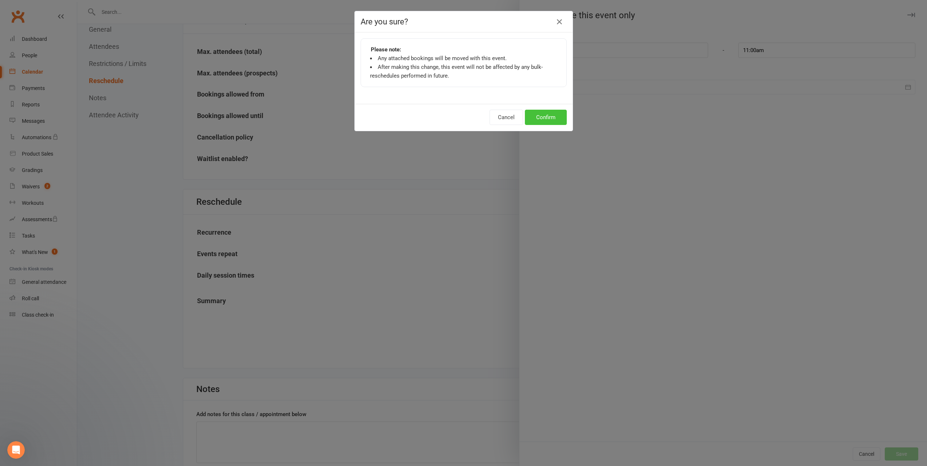
click at [550, 121] on button "Confirm" at bounding box center [546, 117] width 42 height 15
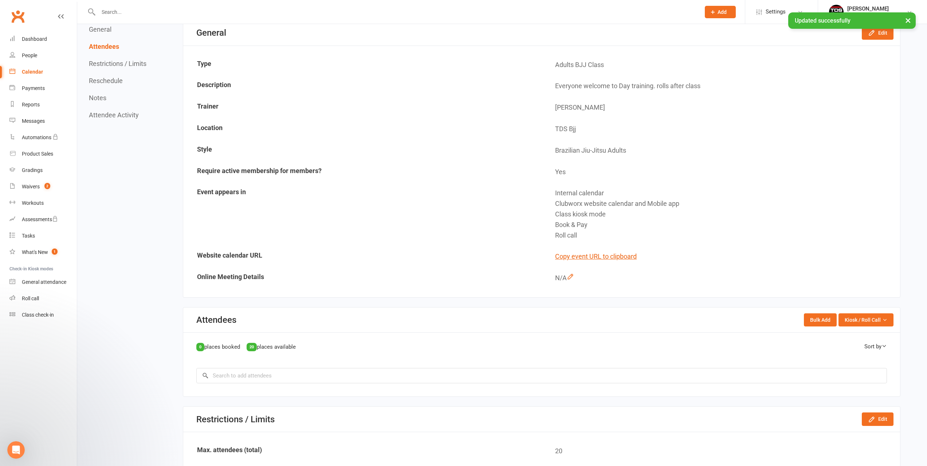
scroll to position [0, 0]
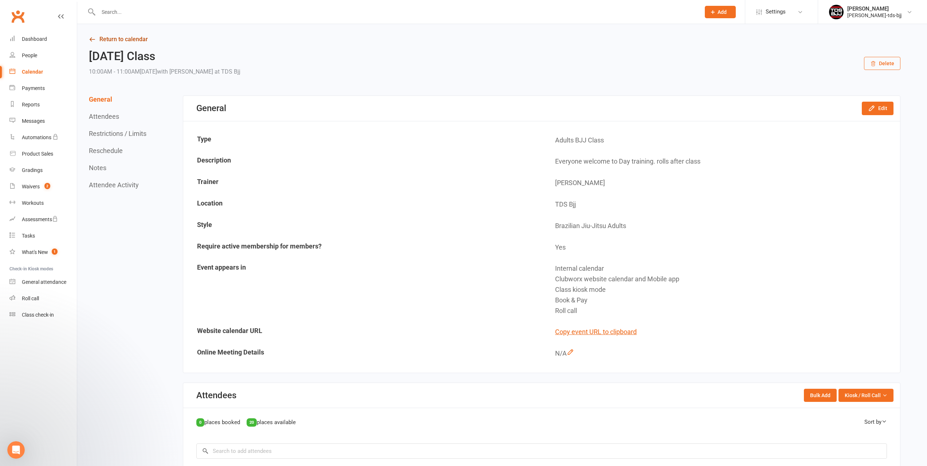
drag, startPoint x: 124, startPoint y: 38, endPoint x: 199, endPoint y: 110, distance: 104.1
click at [124, 39] on link "Return to calendar" at bounding box center [495, 39] width 812 height 10
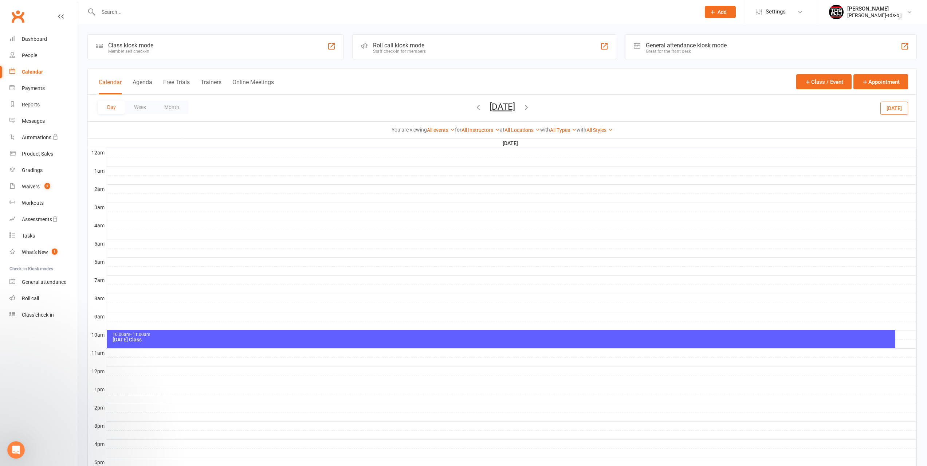
click at [110, 314] on div at bounding box center [511, 316] width 810 height 9
click at [110, 305] on button "Add Event" at bounding box center [105, 306] width 24 height 9
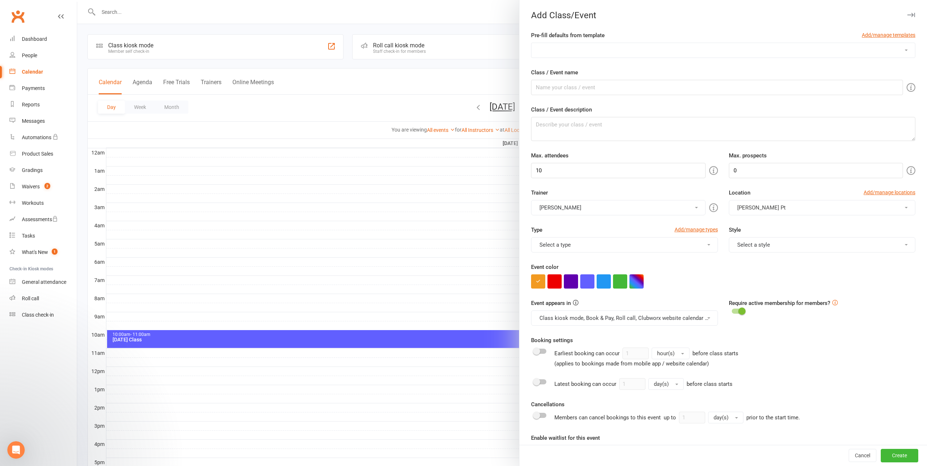
drag, startPoint x: 770, startPoint y: 54, endPoint x: 766, endPoint y: 56, distance: 3.9
click at [770, 54] on select "Advance Kids class Friday Class 10- 16yr Friday Class 4-6 yrs Friday Class 7-10…" at bounding box center [724, 50] width 384 height 15
select select "527"
click at [532, 43] on select "Advance Kids class Friday Class 10- 16yr Friday Class 4-6 yrs Friday Class 7-10…" at bounding box center [724, 50] width 384 height 15
type input "Holiday Class Gi"
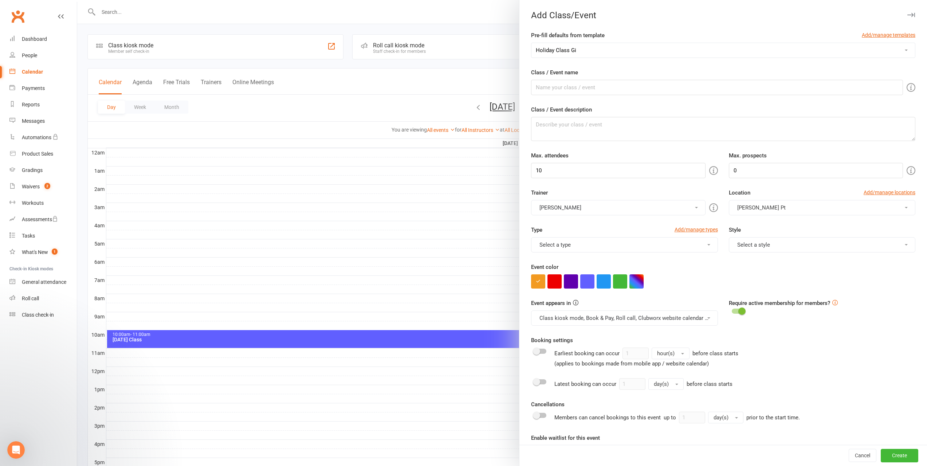
type input "25"
type input "10"
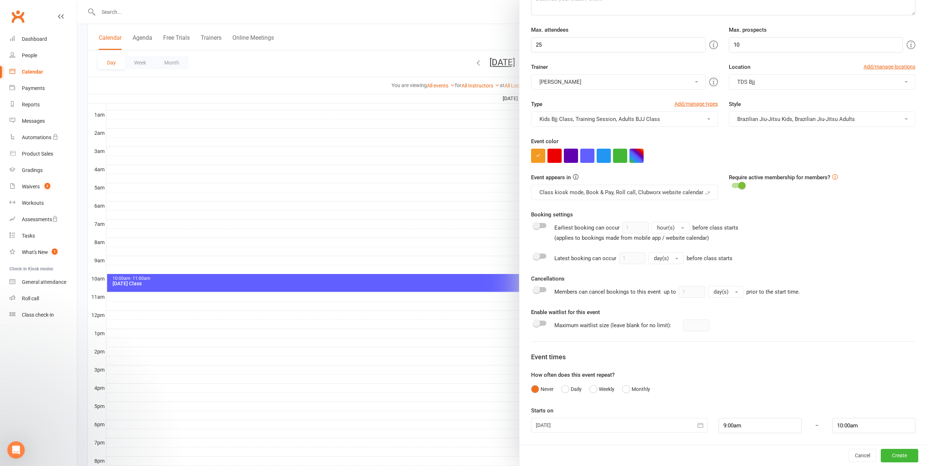
scroll to position [109, 0]
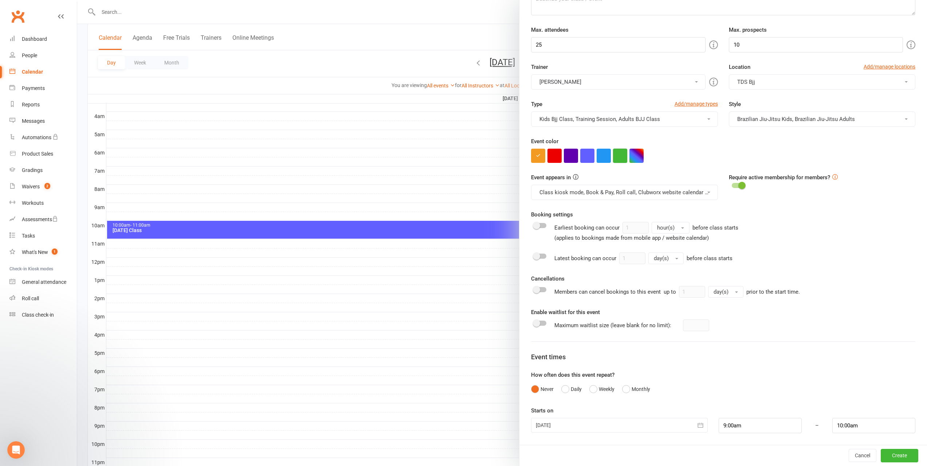
click at [621, 157] on button "button" at bounding box center [620, 156] width 14 height 14
click at [886, 457] on button "Create" at bounding box center [900, 455] width 38 height 13
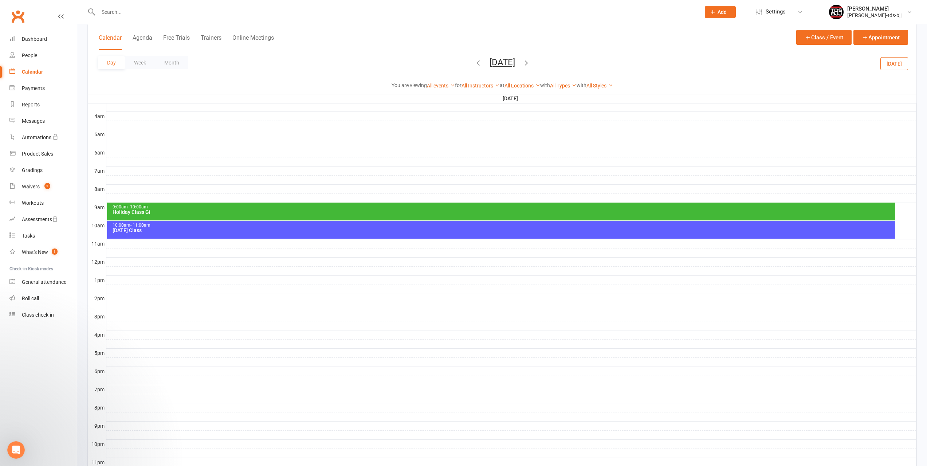
click at [605, 13] on input "text" at bounding box center [395, 12] width 599 height 10
click at [798, 13] on icon at bounding box center [801, 12] width 6 height 6
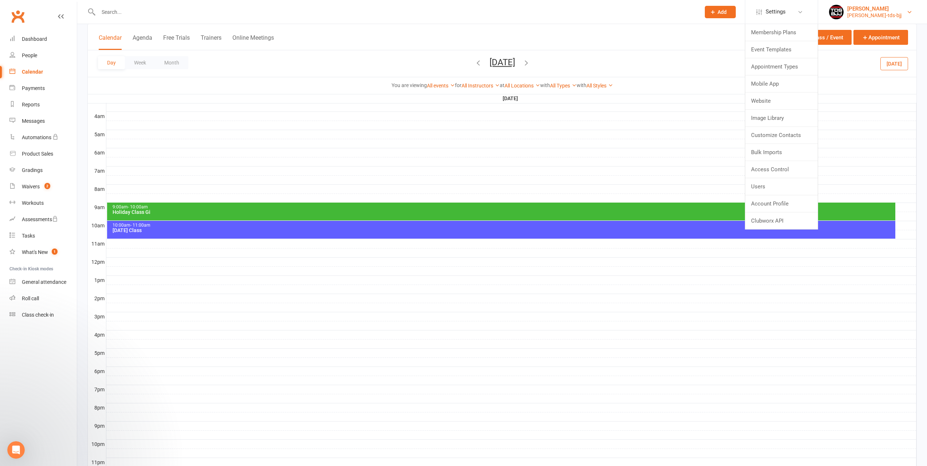
click at [878, 12] on div "[PERSON_NAME]-tds-bjj" at bounding box center [875, 15] width 54 height 7
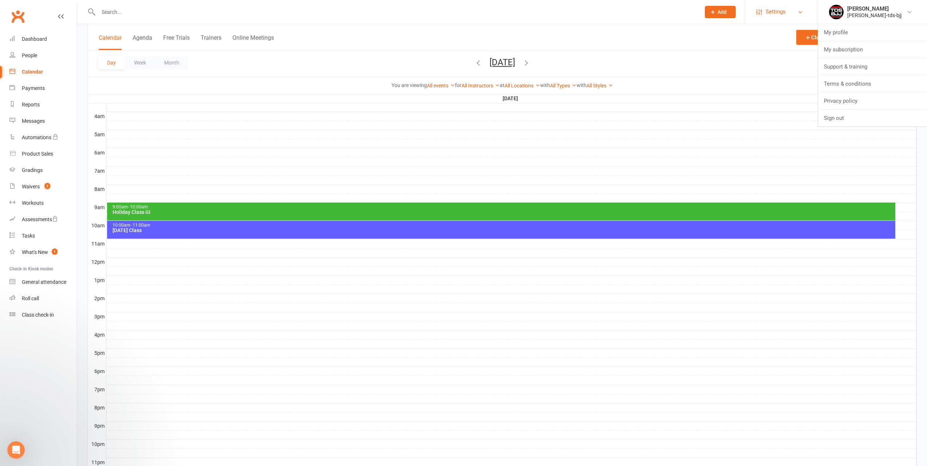
click at [787, 12] on link "Settings" at bounding box center [782, 12] width 51 height 16
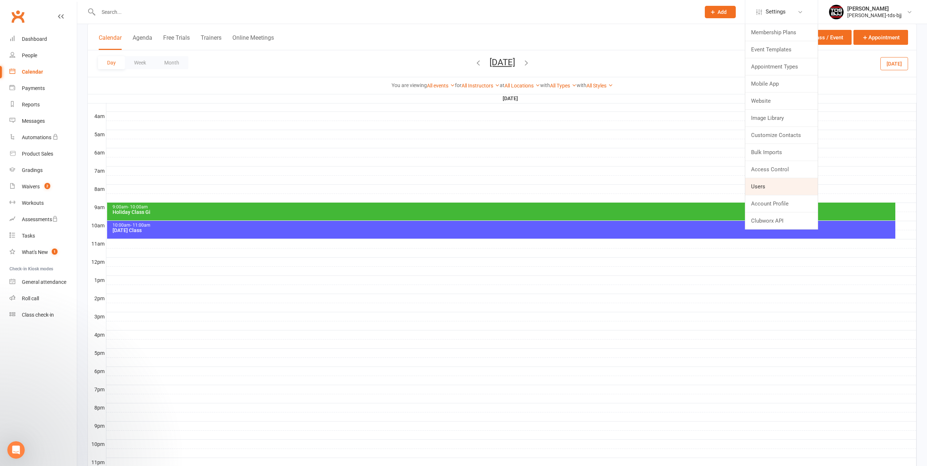
click at [767, 187] on link "Users" at bounding box center [782, 186] width 73 height 17
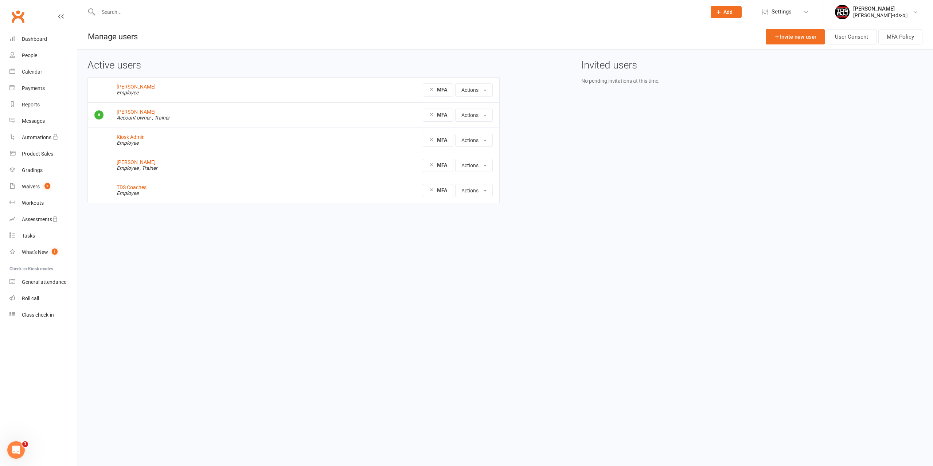
click at [148, 162] on div "[PERSON_NAME]" at bounding box center [197, 162] width 160 height 5
click at [142, 162] on link "[PERSON_NAME]" at bounding box center [136, 162] width 39 height 6
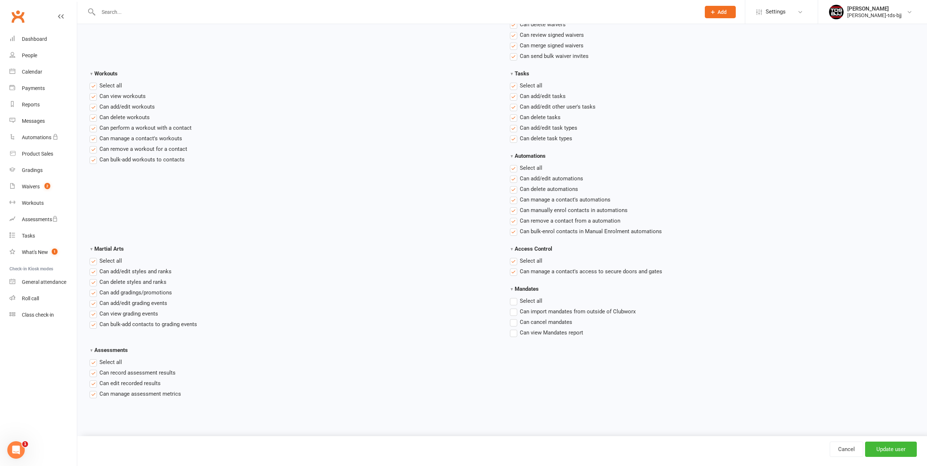
scroll to position [928, 0]
click at [882, 452] on input "Update user" at bounding box center [892, 449] width 52 height 15
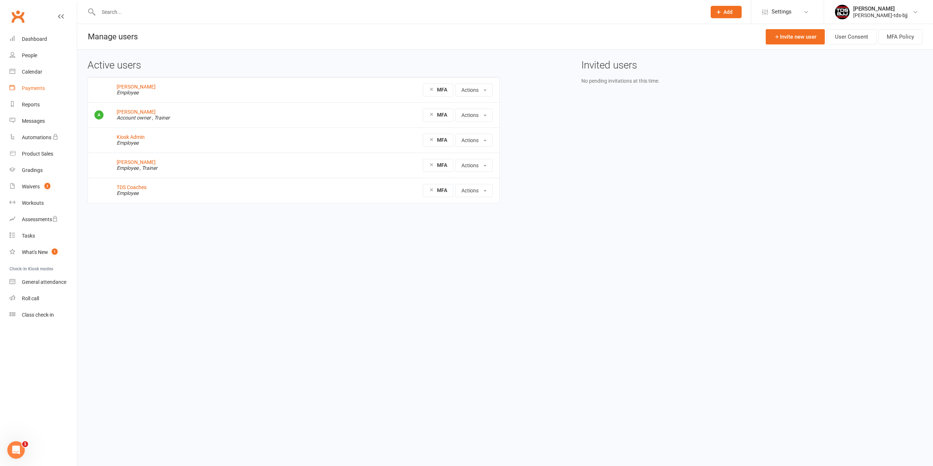
click at [33, 88] on div "Payments" at bounding box center [33, 88] width 23 height 6
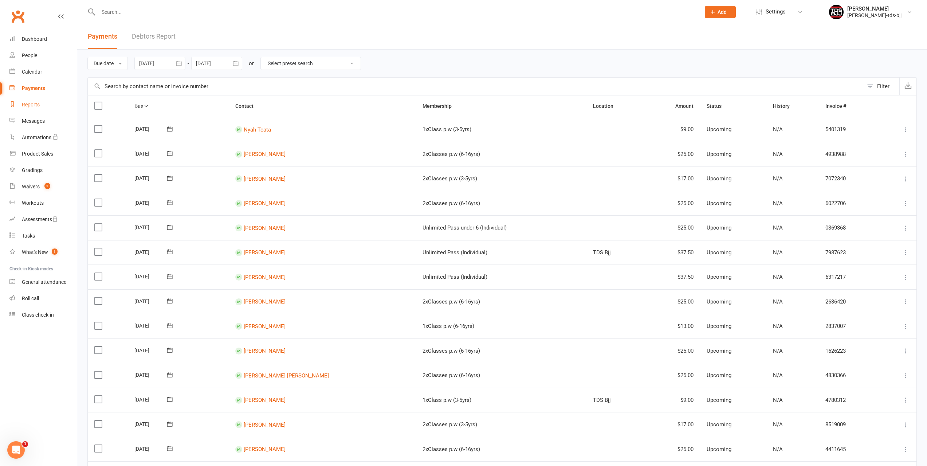
click at [30, 107] on div "Reports" at bounding box center [31, 105] width 18 height 6
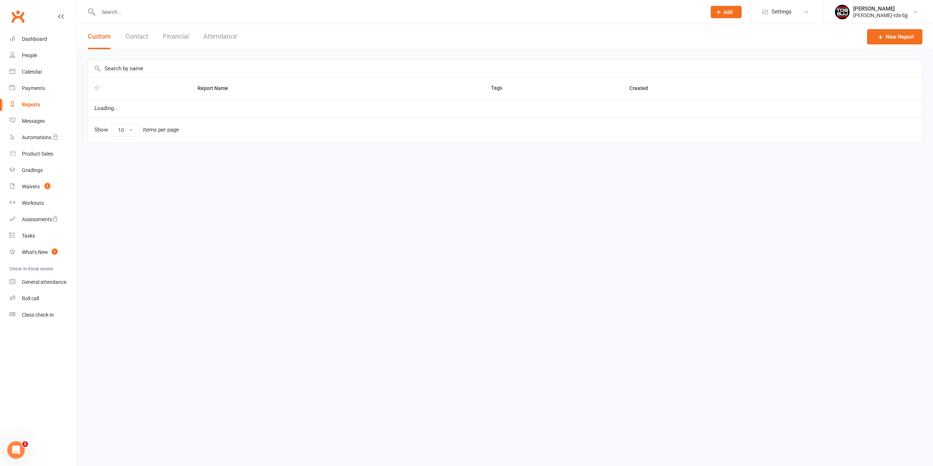
select select "100"
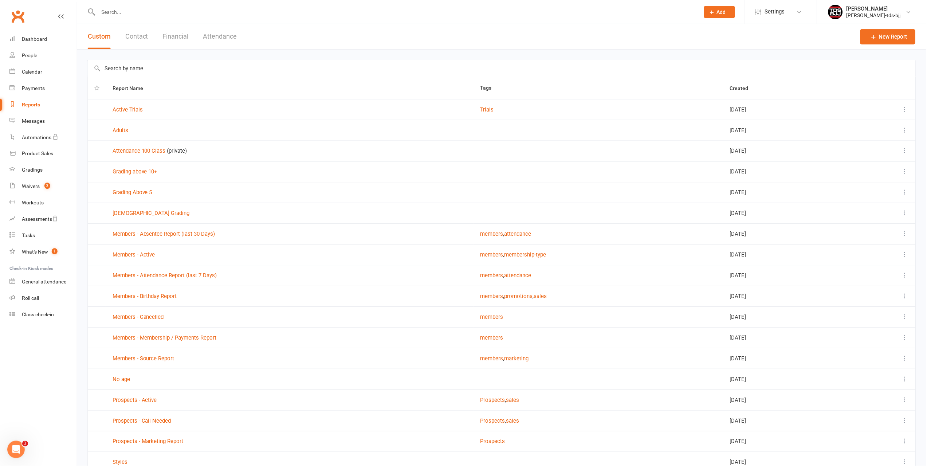
click at [181, 38] on button "Financial" at bounding box center [176, 36] width 26 height 25
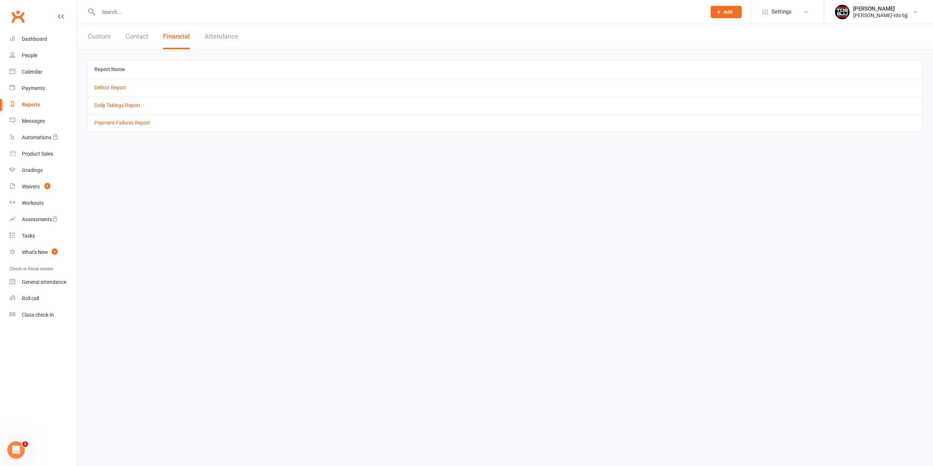
click at [172, 37] on button "Financial" at bounding box center [176, 36] width 27 height 25
click at [110, 105] on link "Daily Takings Report" at bounding box center [117, 105] width 46 height 6
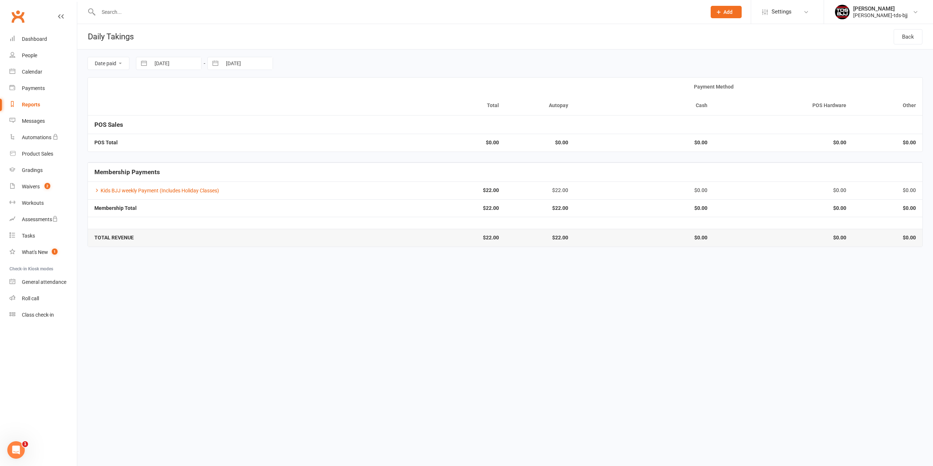
click at [35, 105] on div "Reports" at bounding box center [31, 105] width 18 height 6
select select "100"
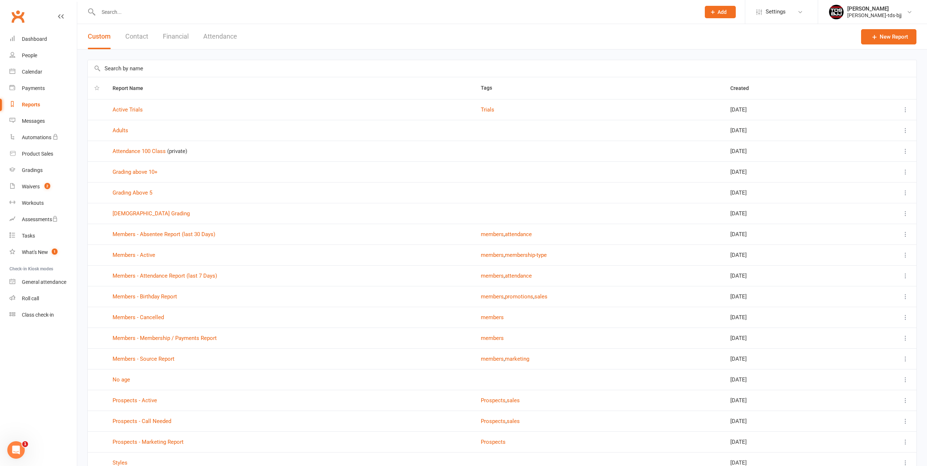
click at [168, 36] on button "Financial" at bounding box center [176, 36] width 26 height 25
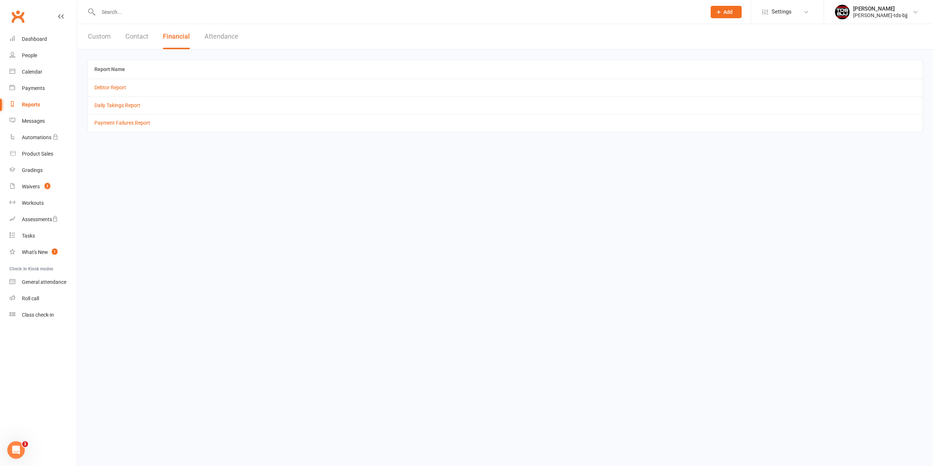
click at [717, 11] on icon at bounding box center [718, 12] width 7 height 7
click at [410, 39] on header "Custom Contact Financial Attendance" at bounding box center [505, 37] width 856 height 26
click at [102, 35] on button "Custom" at bounding box center [99, 36] width 23 height 25
select select "100"
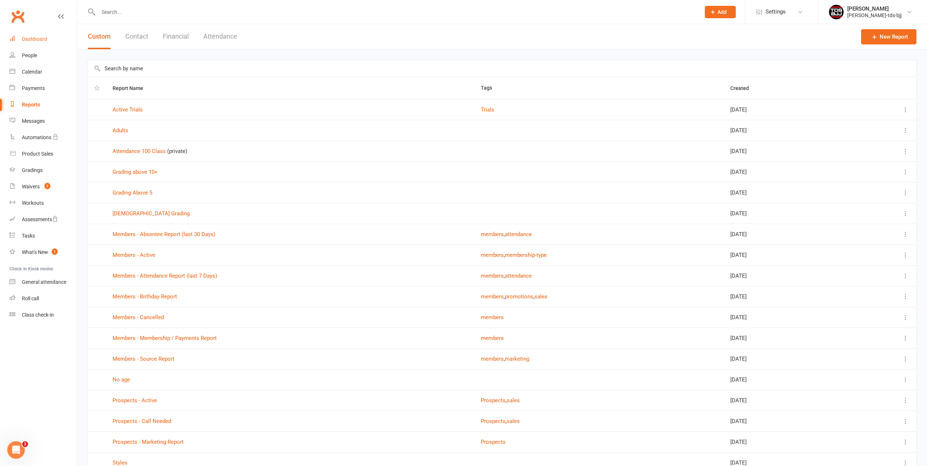
click at [30, 38] on div "Dashboard" at bounding box center [34, 39] width 25 height 6
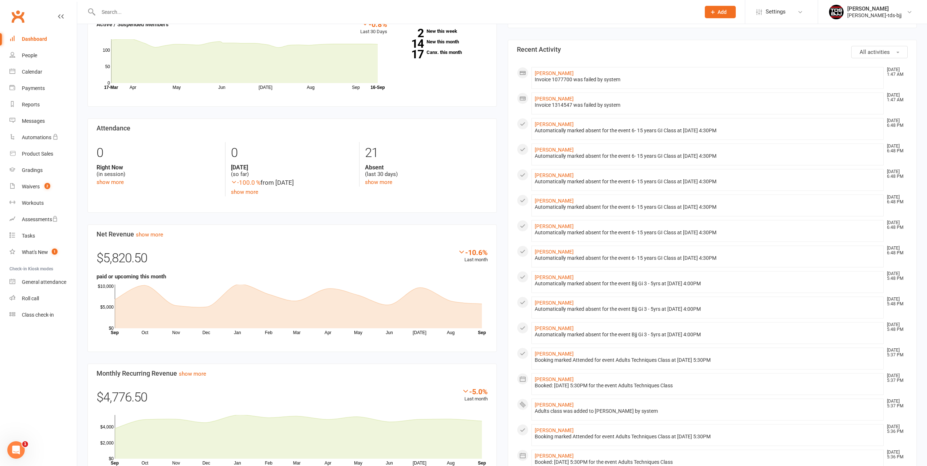
scroll to position [328, 0]
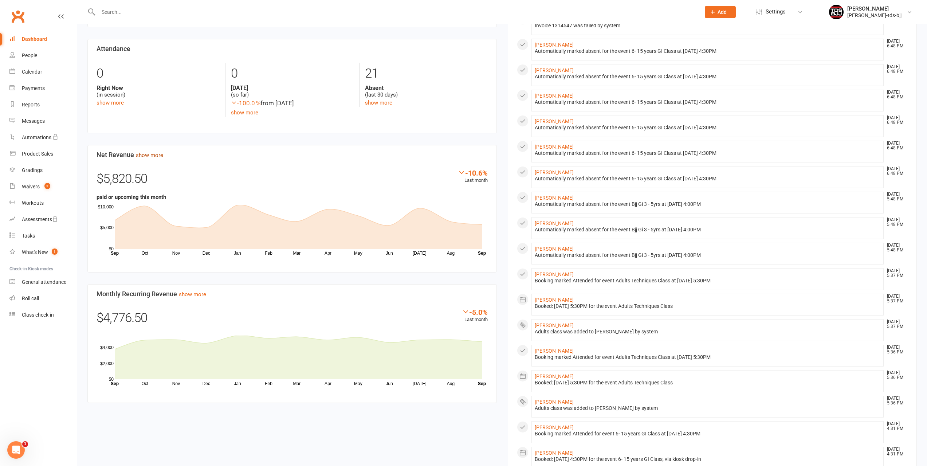
click at [150, 155] on link "show more" at bounding box center [149, 155] width 27 height 7
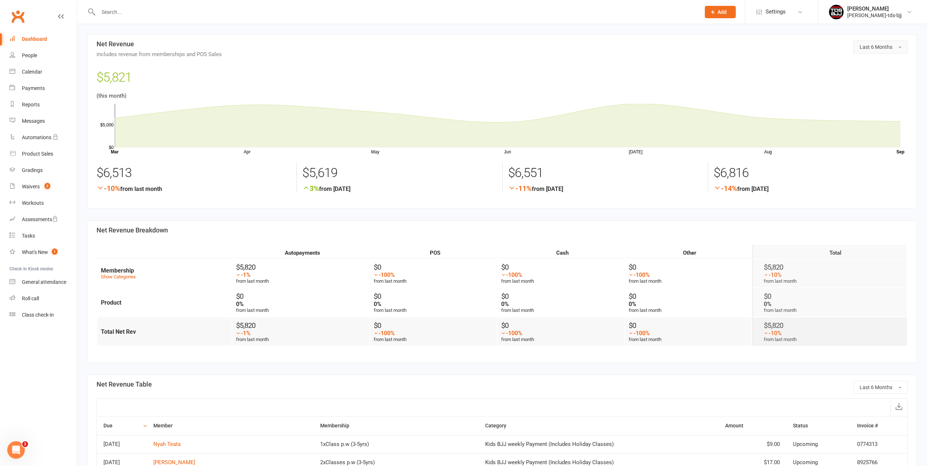
click at [896, 45] on button "Last 6 Months" at bounding box center [881, 46] width 54 height 13
click at [872, 104] on span "Last 12 Months" at bounding box center [860, 105] width 38 height 7
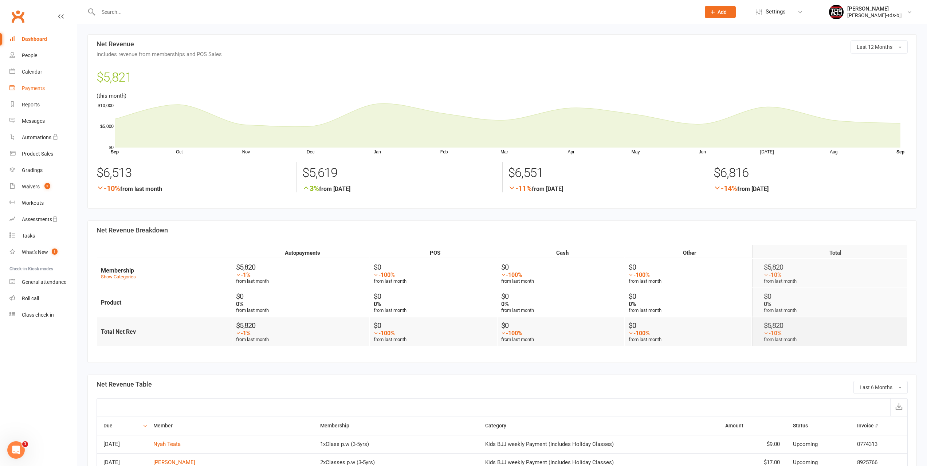
click at [32, 89] on div "Payments" at bounding box center [33, 88] width 23 height 6
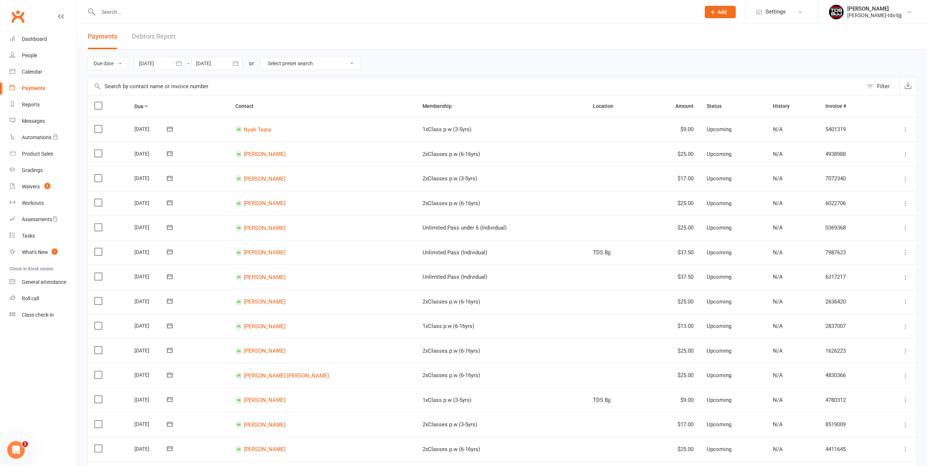
click at [153, 37] on link "Debtors Report" at bounding box center [154, 36] width 44 height 25
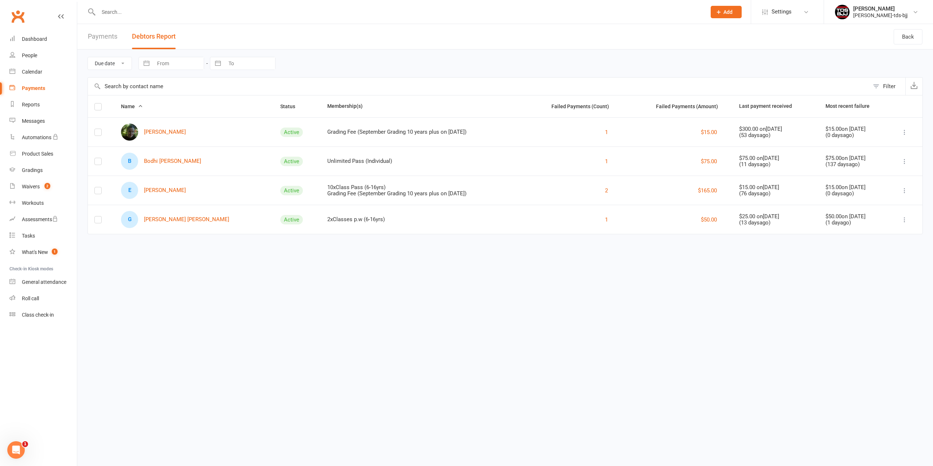
click at [905, 162] on icon at bounding box center [904, 161] width 7 height 7
click at [884, 177] on link "Remove from report" at bounding box center [872, 175] width 72 height 15
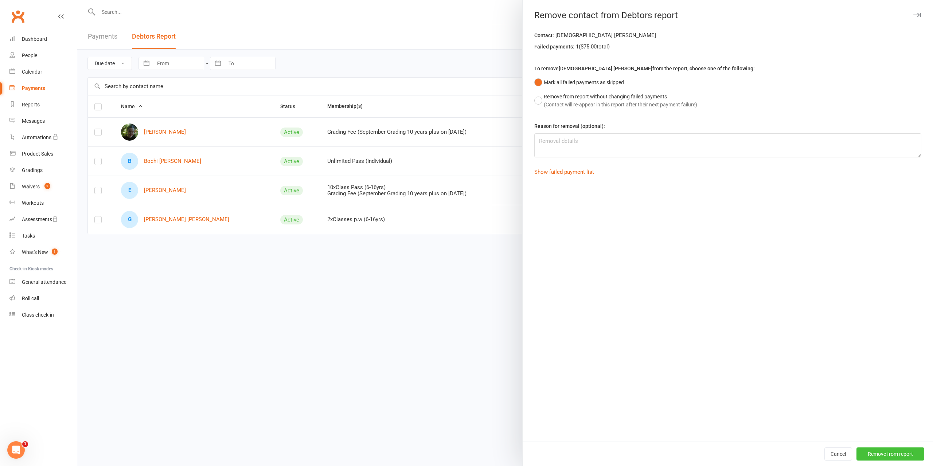
click at [889, 456] on button "Remove from report" at bounding box center [890, 454] width 68 height 13
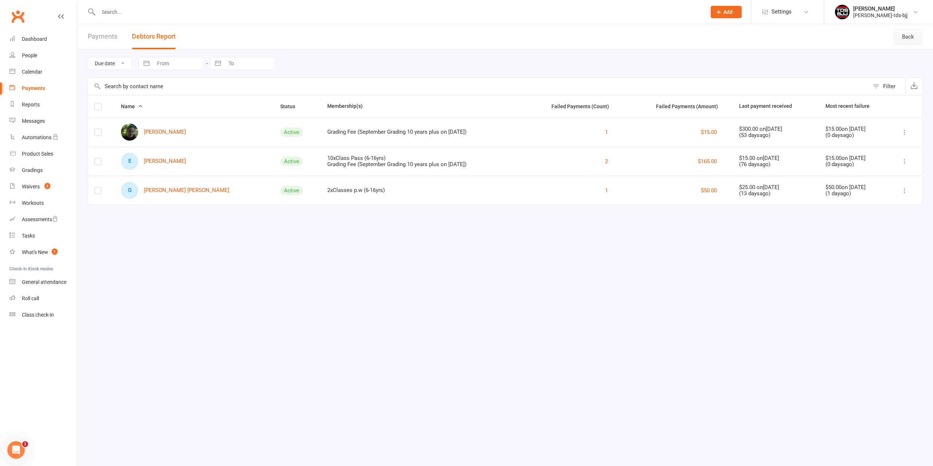
click at [913, 38] on link "Back" at bounding box center [908, 36] width 29 height 15
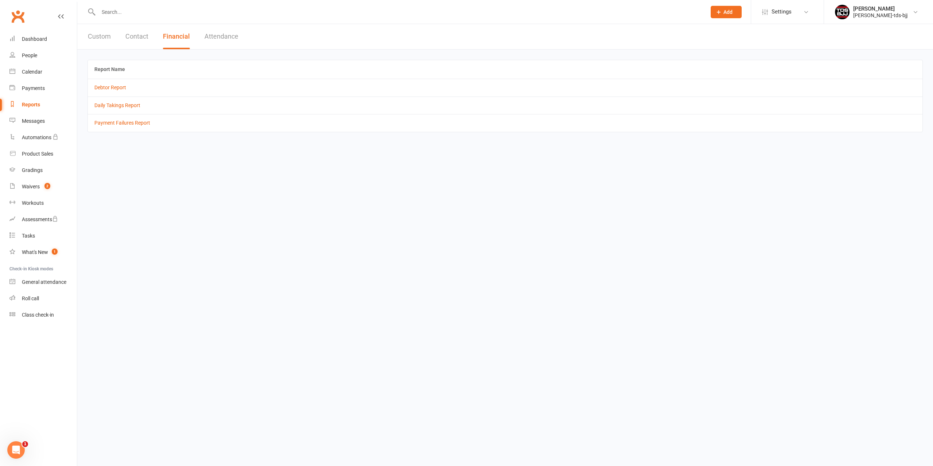
click at [33, 104] on div "Reports" at bounding box center [31, 105] width 18 height 6
click at [104, 36] on button "Custom" at bounding box center [99, 36] width 23 height 25
select select "100"
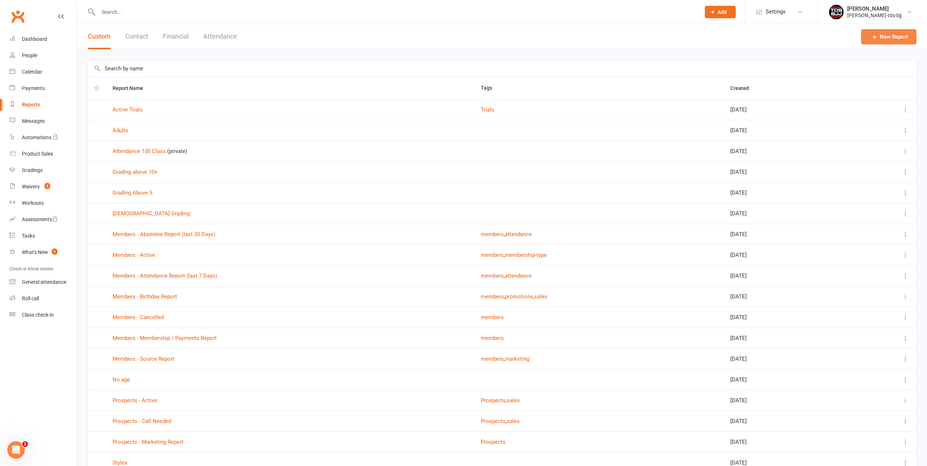
click at [864, 36] on link "New Report" at bounding box center [888, 36] width 55 height 15
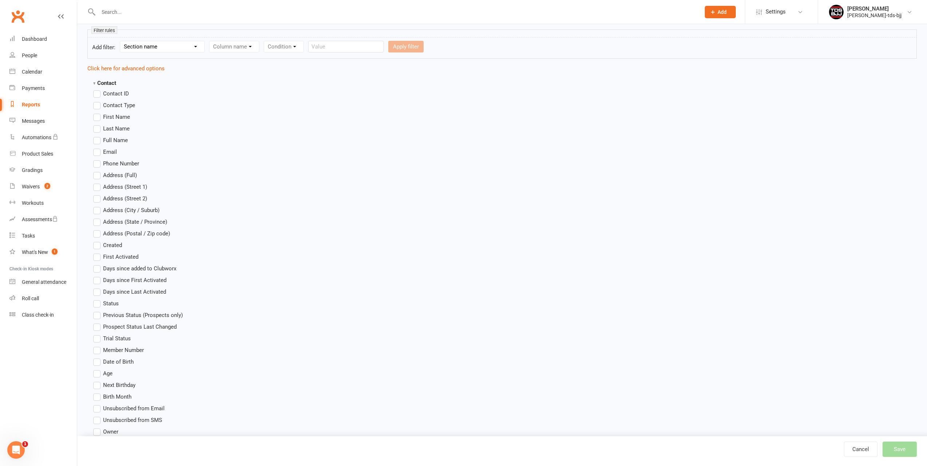
scroll to position [109, 0]
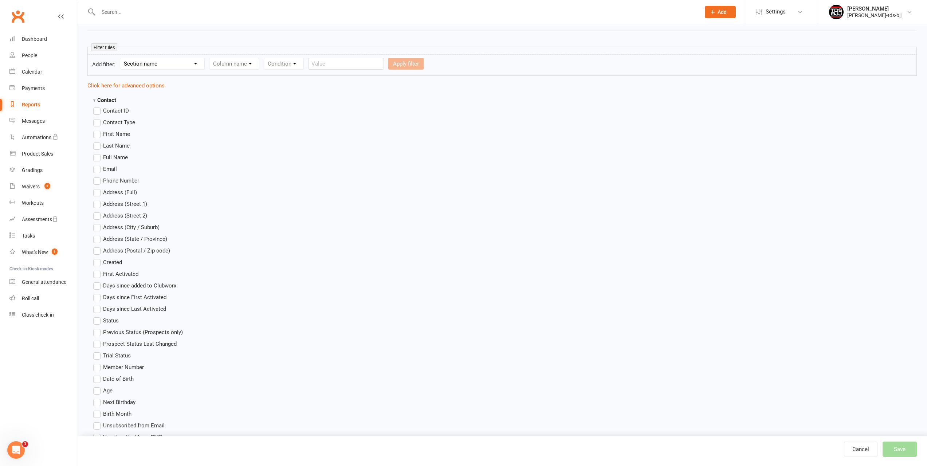
click at [97, 99] on strong "Contact" at bounding box center [104, 100] width 23 height 7
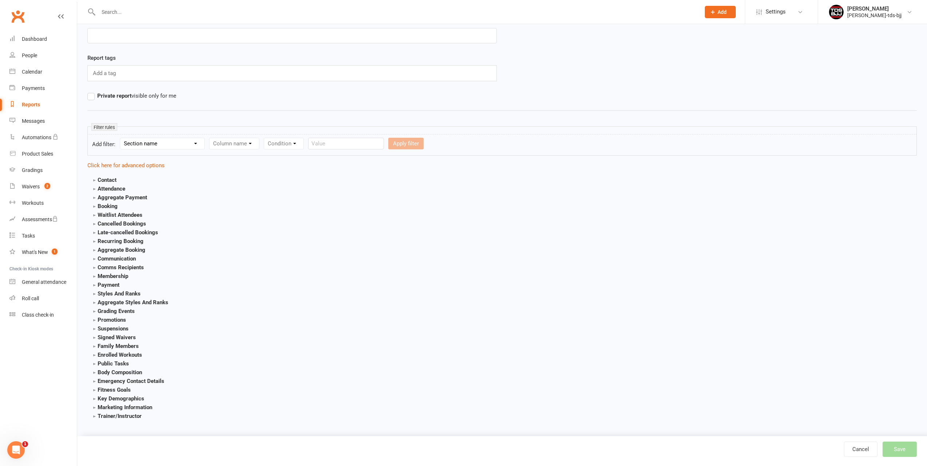
click at [101, 284] on strong "Payment" at bounding box center [106, 285] width 26 height 7
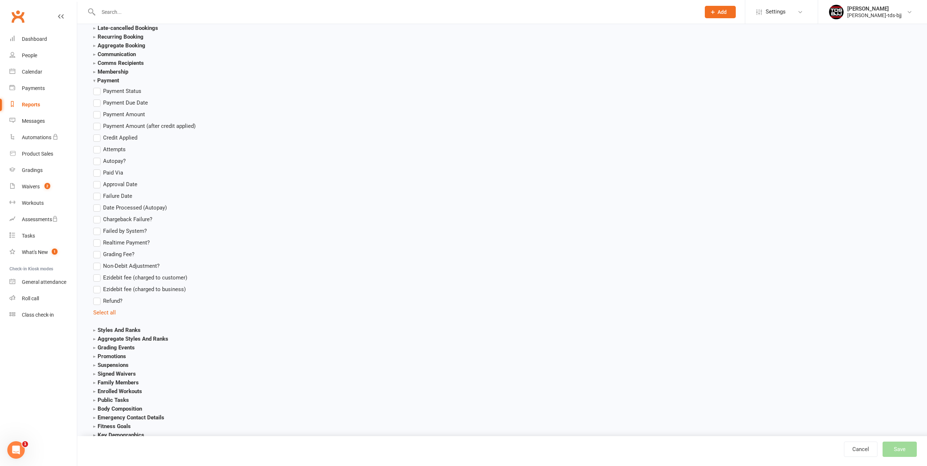
scroll to position [198, 0]
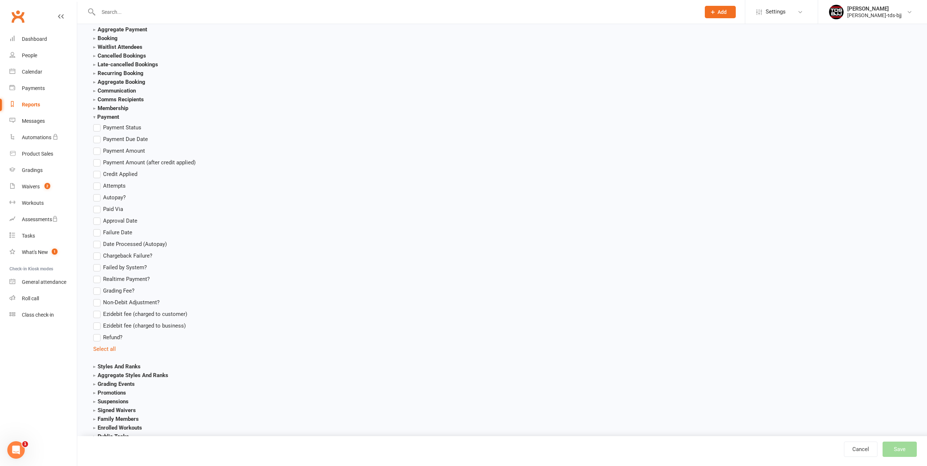
click at [97, 151] on label "Payment Amount" at bounding box center [119, 150] width 52 height 9
click at [97, 146] on input "Payment Amount" at bounding box center [95, 146] width 5 height 0
click at [97, 151] on label "Payment Amount" at bounding box center [119, 150] width 52 height 9
click at [97, 146] on input "Payment Amount" at bounding box center [95, 146] width 5 height 0
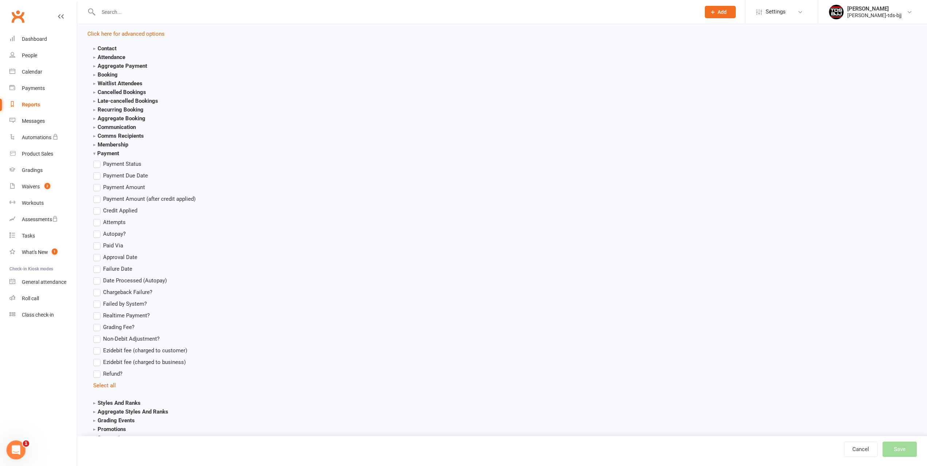
click at [21, 450] on div "Open Intercom Messenger" at bounding box center [15, 449] width 24 height 24
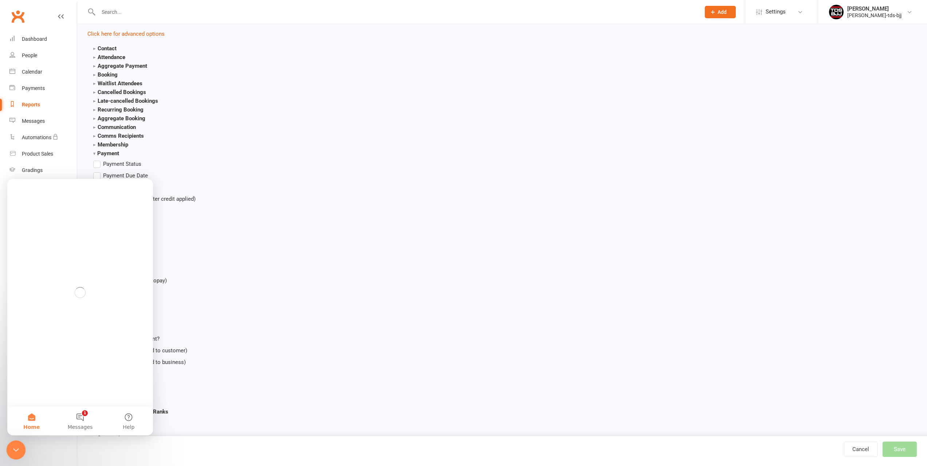
scroll to position [0, 0]
click at [81, 420] on button "1 Messages" at bounding box center [80, 420] width 48 height 29
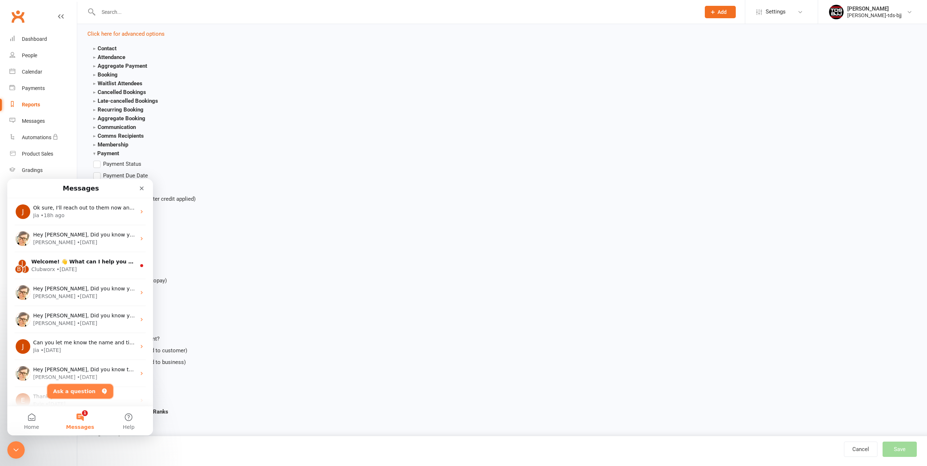
click at [77, 390] on button "Ask a question" at bounding box center [80, 391] width 66 height 15
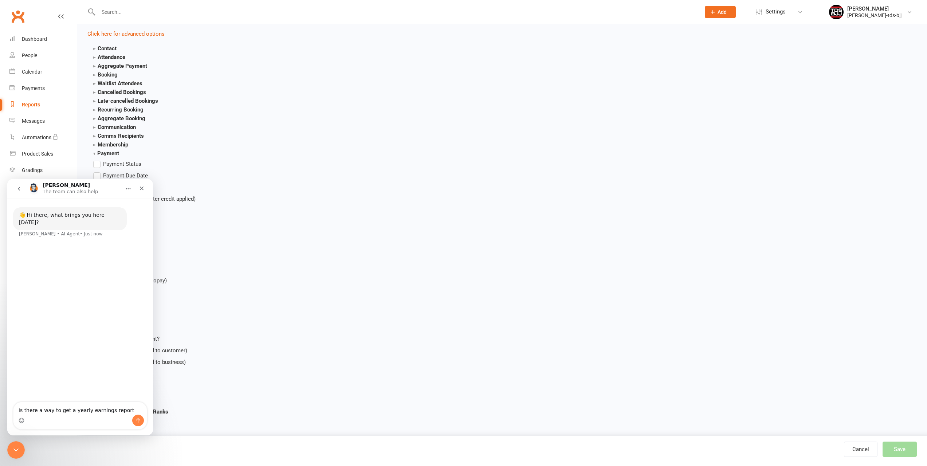
type textarea "is there a way to get a yearly earnings report?"
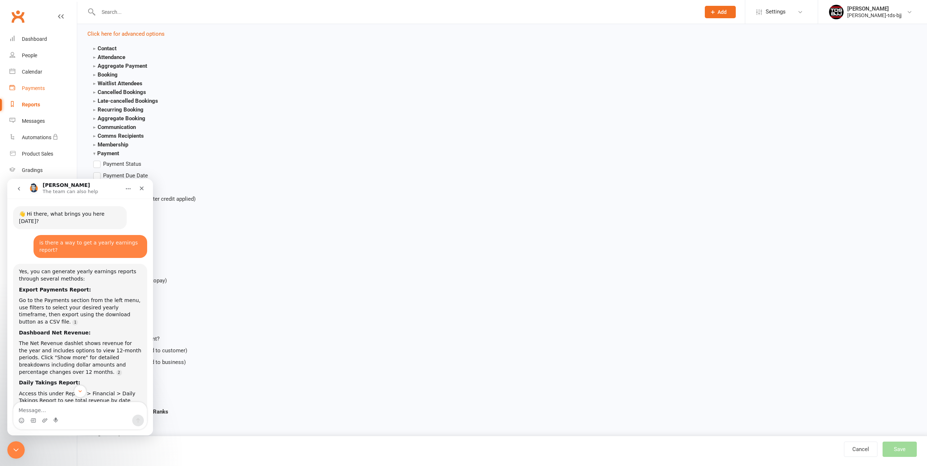
click at [30, 83] on link "Payments" at bounding box center [42, 88] width 67 height 16
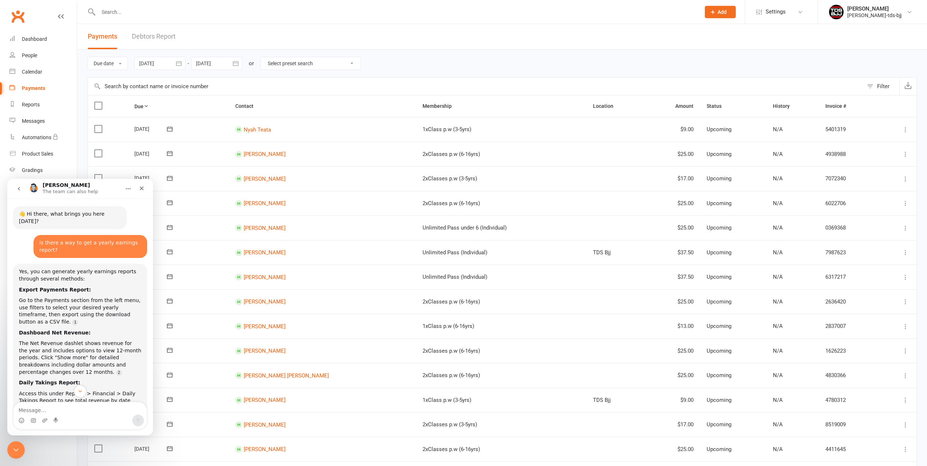
click at [351, 60] on select "Select preset search All failures All skipped payments All pending payments Suc…" at bounding box center [311, 63] width 100 height 12
click at [388, 60] on div "Due date Due date Date paid Date failed Date settled [DATE] [DATE] Sun Mon Tue …" at bounding box center [502, 64] width 830 height 28
click at [144, 185] on div "Close" at bounding box center [141, 188] width 13 height 13
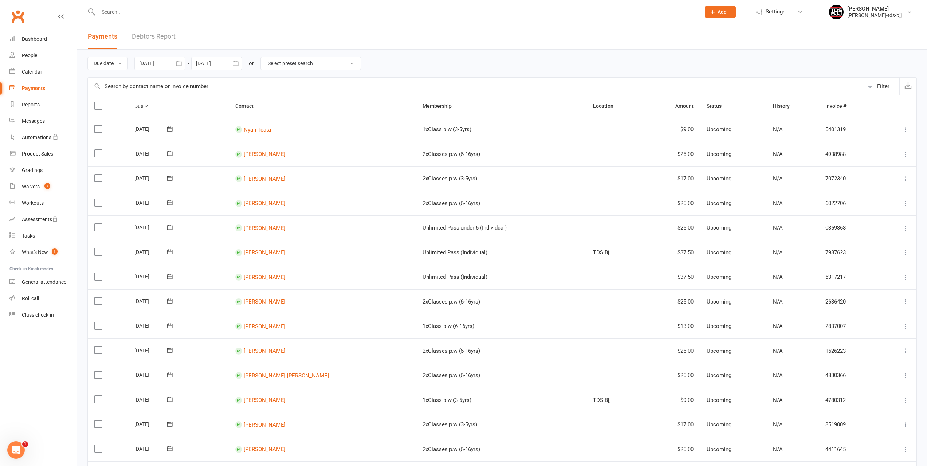
scroll to position [50, 0]
click at [120, 62] on button "Due date" at bounding box center [107, 63] width 40 height 13
click at [21, 448] on div "Open Intercom Messenger" at bounding box center [15, 449] width 24 height 24
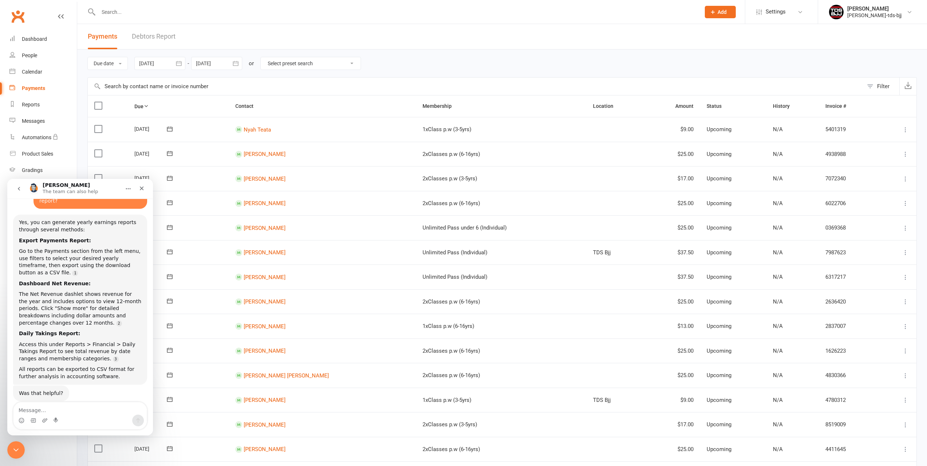
click at [63, 410] on textarea "Message…" at bounding box center [79, 408] width 133 height 12
type textarea "no i need a total amount earnt"
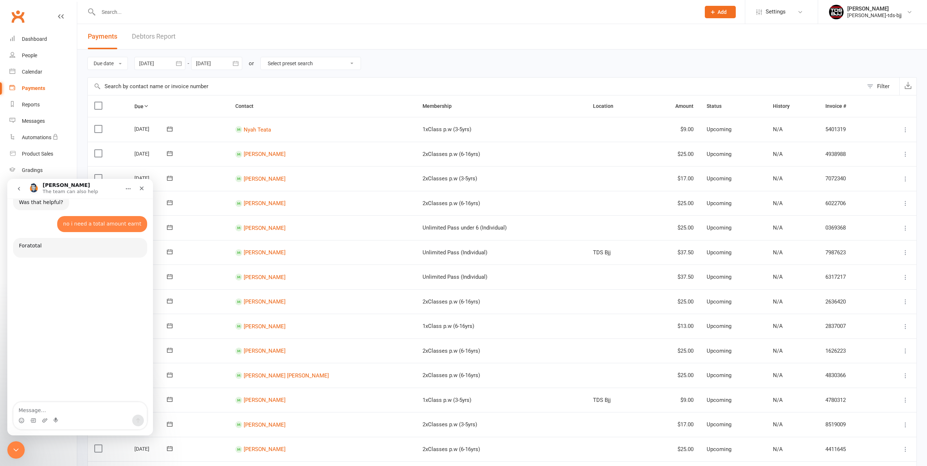
scroll to position [246, 0]
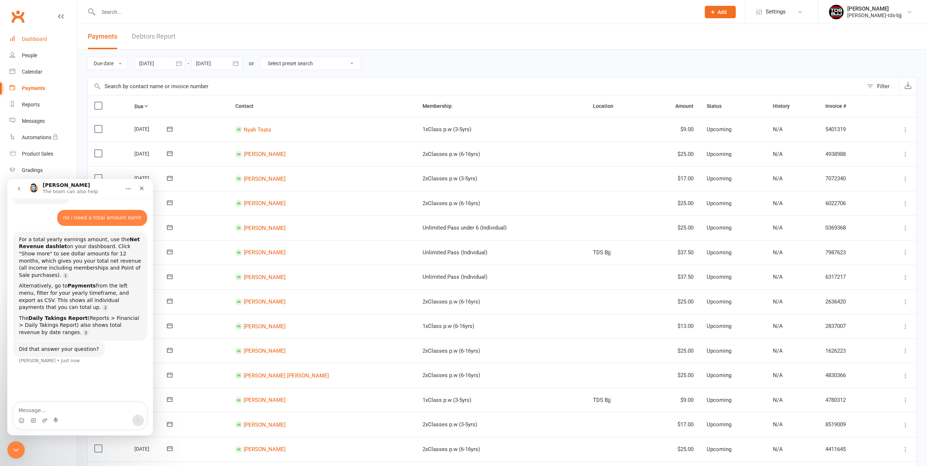
click at [38, 37] on div "Dashboard" at bounding box center [34, 39] width 25 height 6
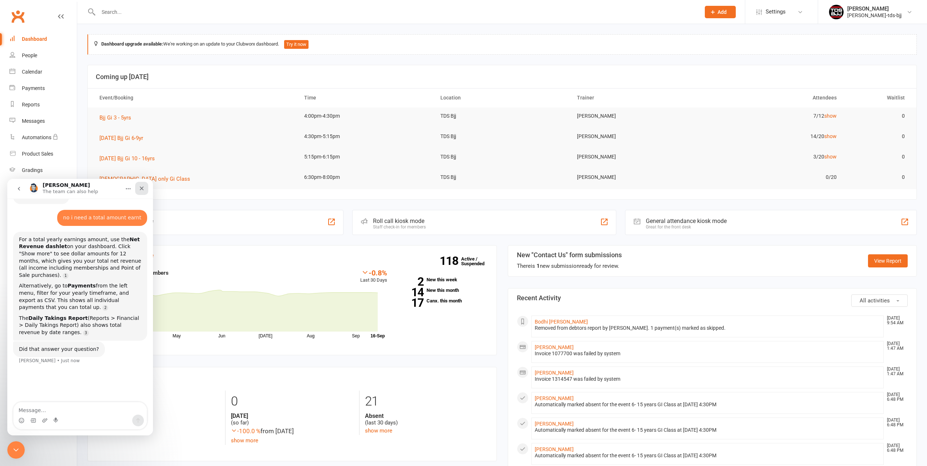
drag, startPoint x: 142, startPoint y: 191, endPoint x: 235, endPoint y: 457, distance: 282.1
click at [142, 191] on icon "Close" at bounding box center [142, 188] width 6 height 6
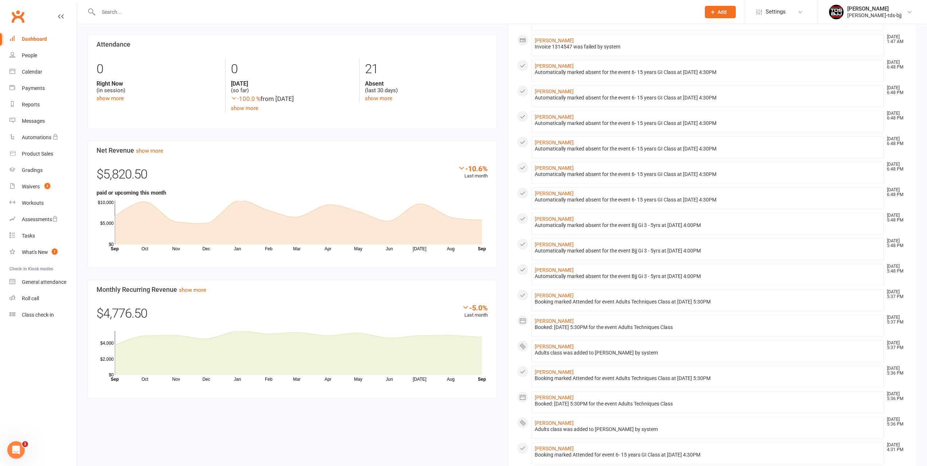
scroll to position [414, 0]
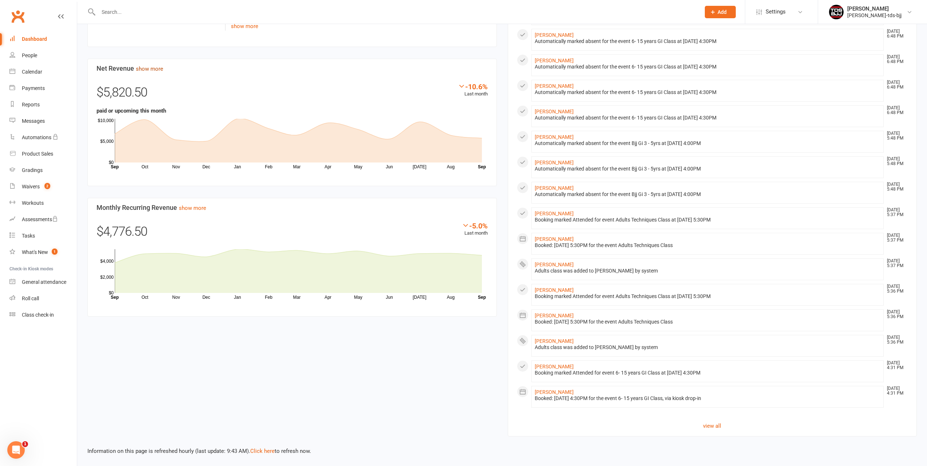
click at [145, 67] on link "show more" at bounding box center [149, 69] width 27 height 7
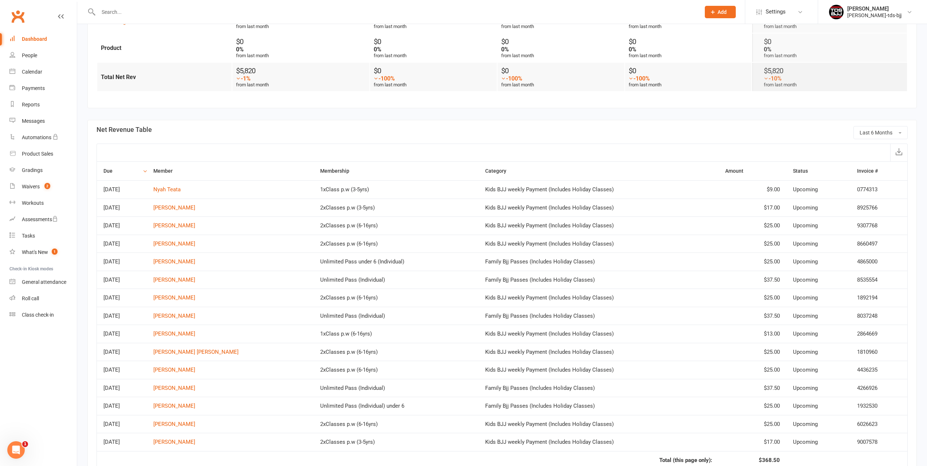
scroll to position [255, 0]
click at [904, 127] on button "Last 6 Months" at bounding box center [881, 132] width 54 height 13
click at [867, 203] on span "Last 12 Months" at bounding box center [860, 205] width 38 height 7
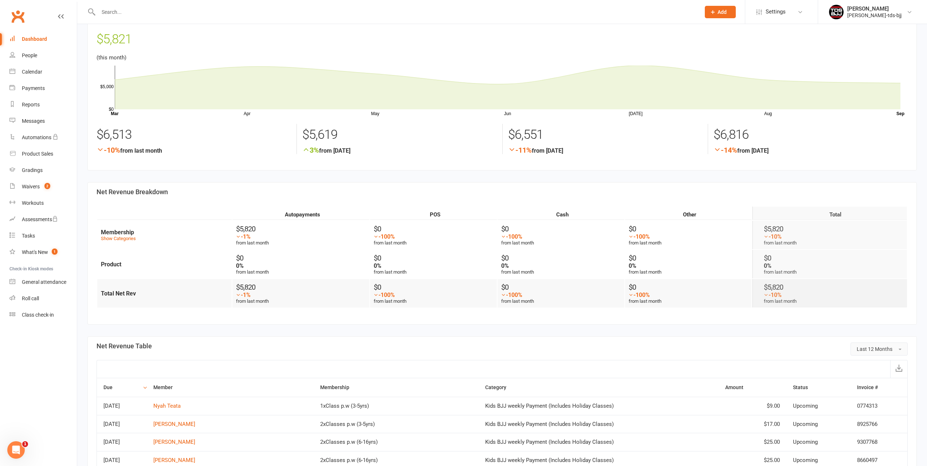
scroll to position [0, 0]
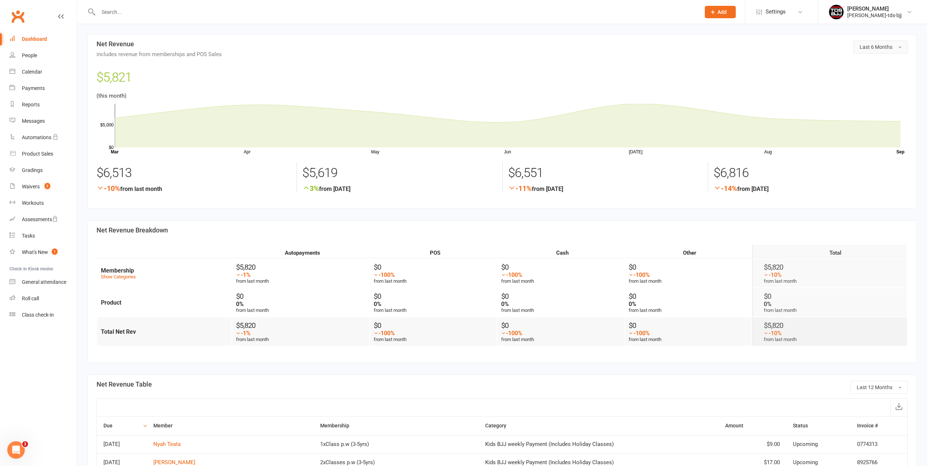
click at [897, 47] on button "Last 6 Months" at bounding box center [881, 46] width 54 height 13
click at [864, 104] on span "Last 12 Months" at bounding box center [860, 105] width 38 height 7
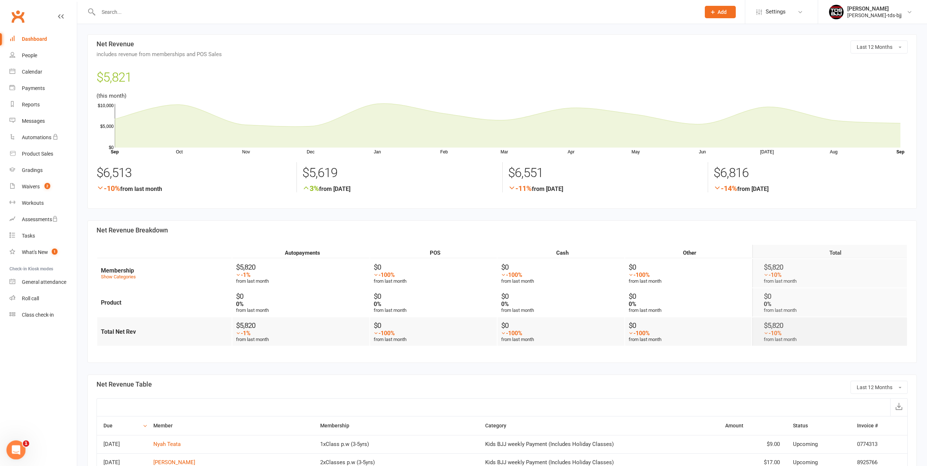
click at [11, 452] on icon "Open Intercom Messenger" at bounding box center [15, 449] width 12 height 12
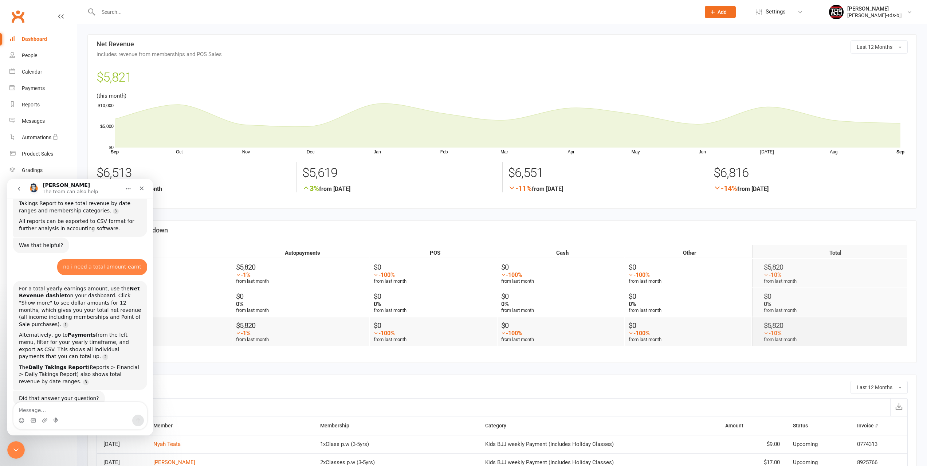
scroll to position [200, 0]
click at [71, 409] on textarea "Message…" at bounding box center [79, 408] width 133 height 12
type textarea "no"
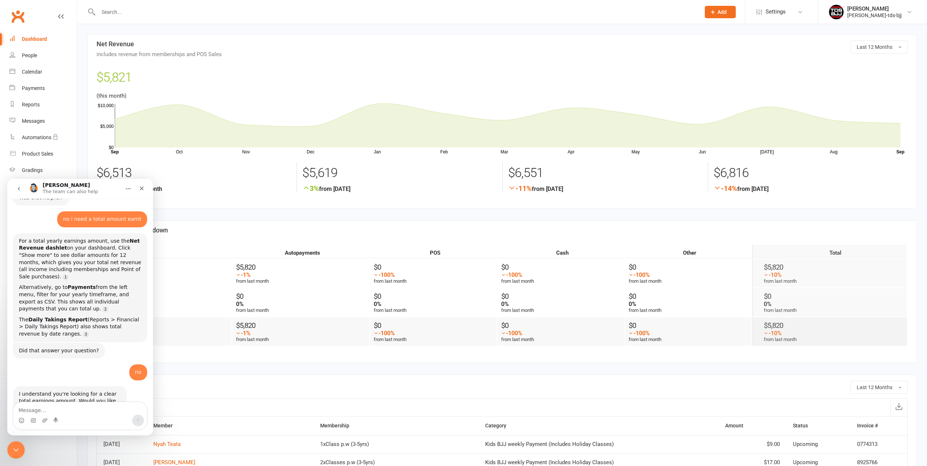
scroll to position [273, 0]
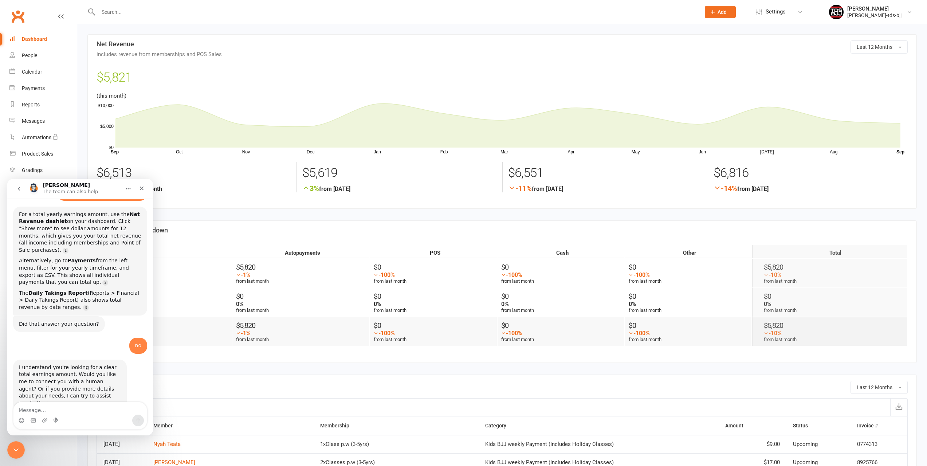
click at [173, 387] on h3 "Net Revenue Table" at bounding box center [503, 384] width 812 height 7
click at [142, 189] on icon "Close" at bounding box center [142, 189] width 4 height 4
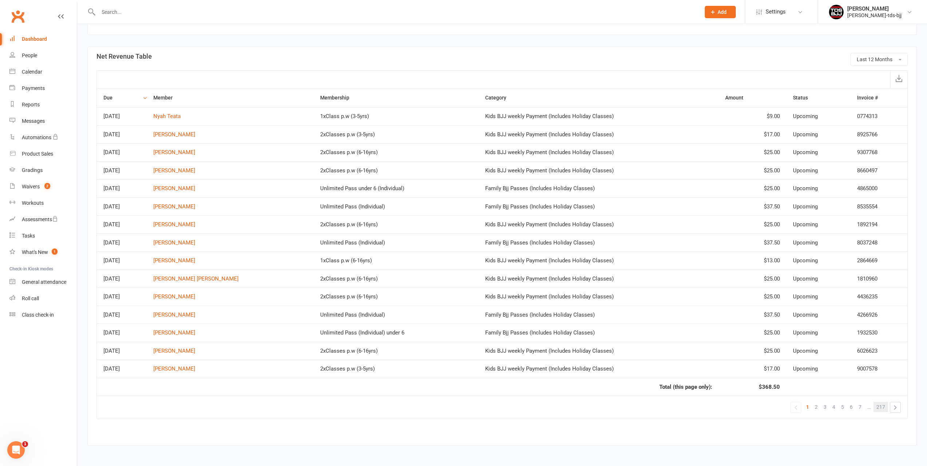
scroll to position [330, 0]
